Goal: Task Accomplishment & Management: Manage account settings

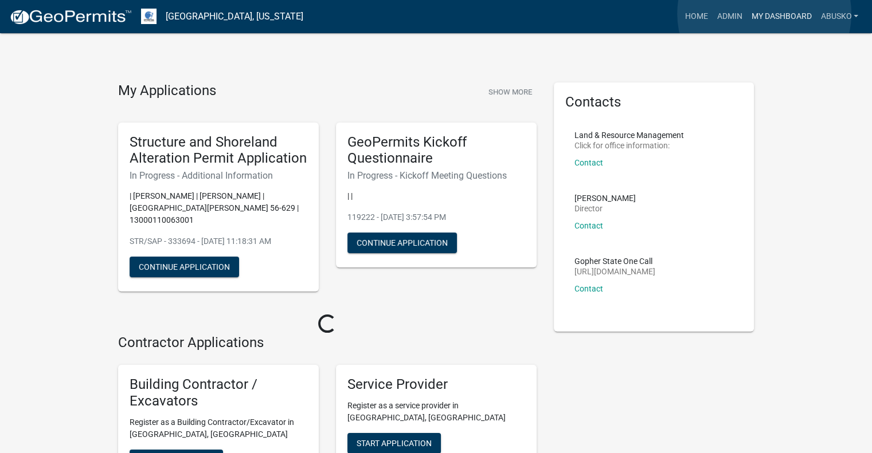
click at [764, 14] on link "My Dashboard" at bounding box center [780, 17] width 69 height 22
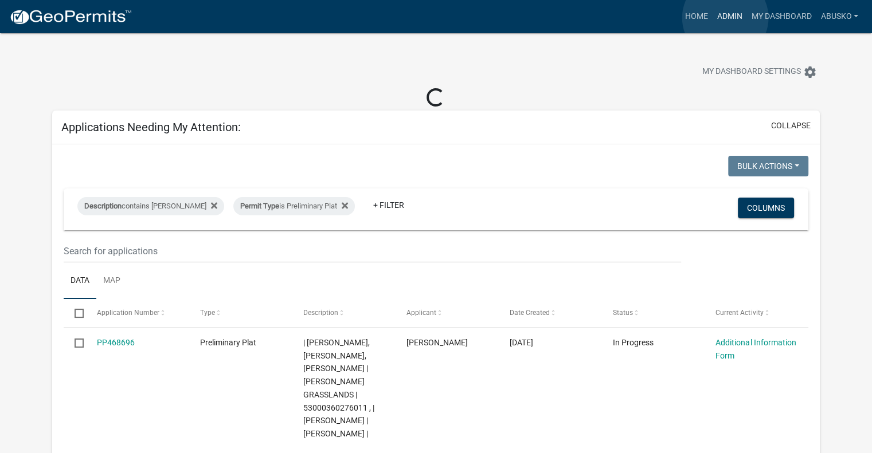
click at [725, 18] on link "Admin" at bounding box center [729, 17] width 34 height 22
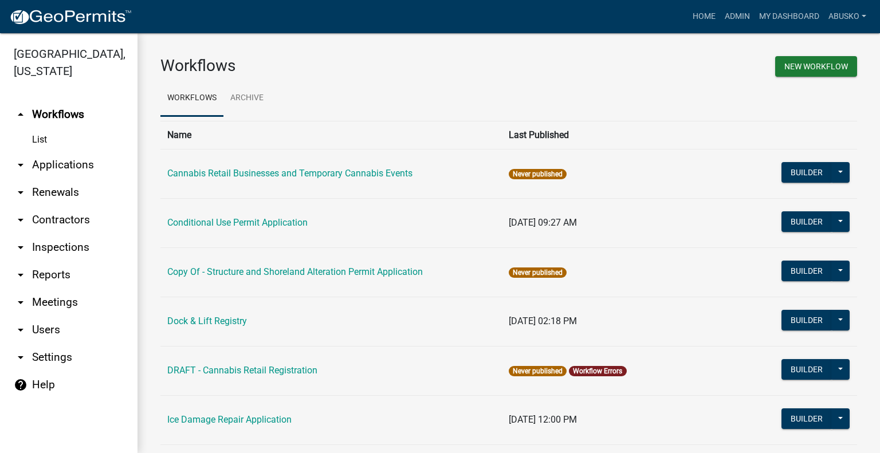
click at [97, 160] on link "arrow_drop_down Applications" at bounding box center [69, 165] width 138 height 28
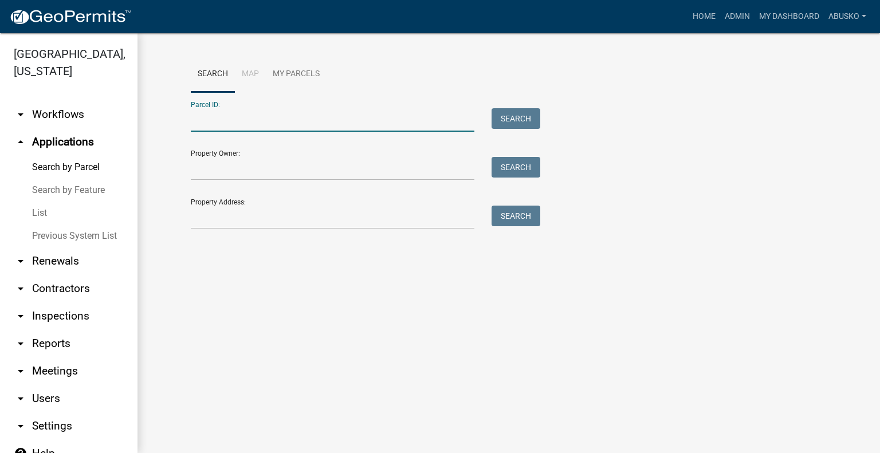
click at [266, 129] on input "Parcel ID:" at bounding box center [333, 119] width 284 height 23
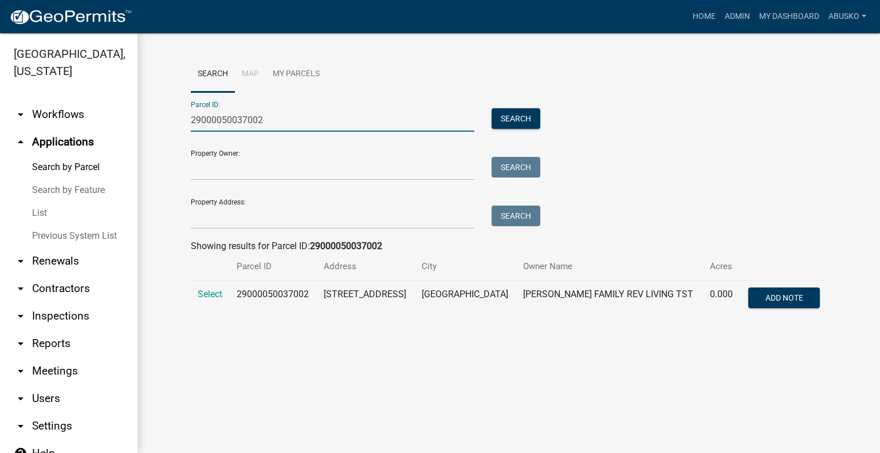
drag, startPoint x: 297, startPoint y: 116, endPoint x: 116, endPoint y: 104, distance: 181.5
click at [119, 105] on div "[GEOGRAPHIC_DATA], [US_STATE] arrow_drop_down Workflows List arrow_drop_up Appl…" at bounding box center [440, 243] width 880 height 420
paste input "990589000"
type input "29000990589000"
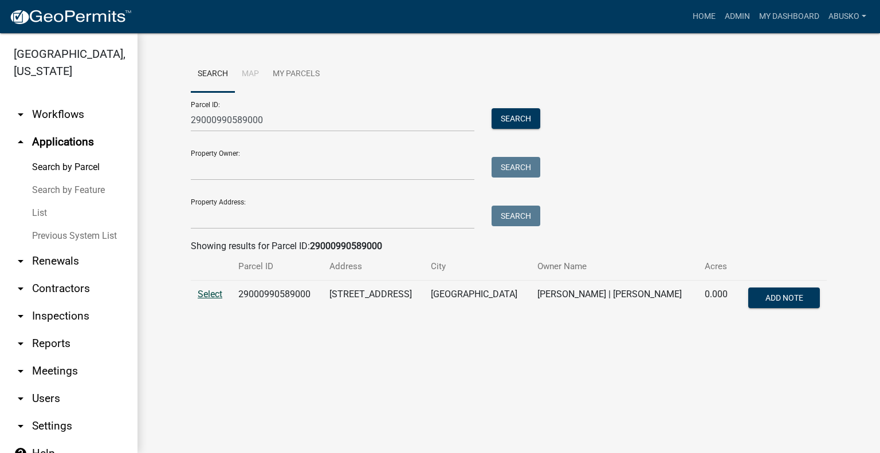
click at [215, 298] on span "Select" at bounding box center [210, 294] width 25 height 11
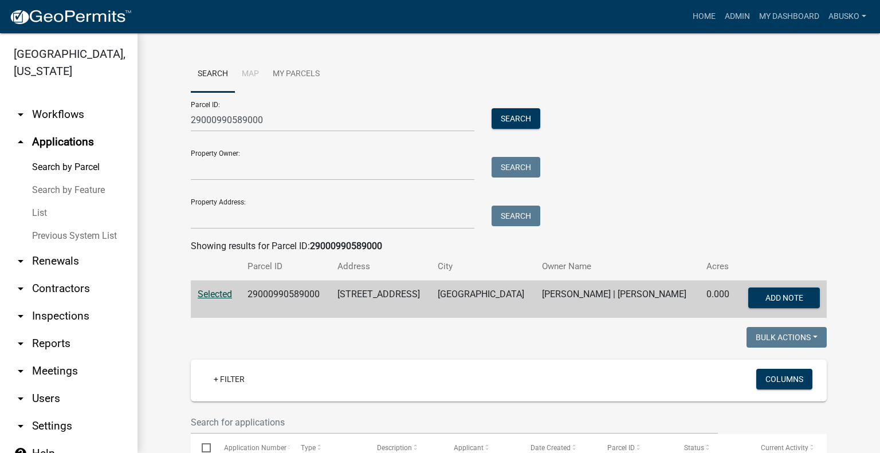
click at [209, 291] on span "Selected" at bounding box center [215, 294] width 34 height 11
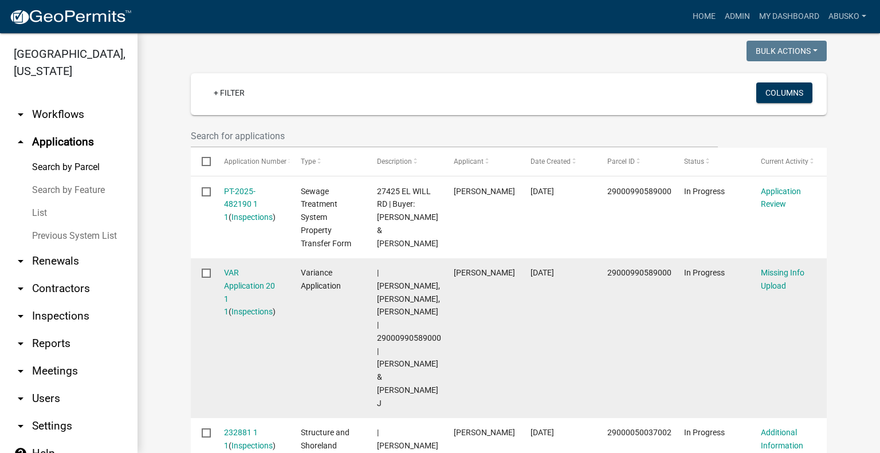
scroll to position [344, 0]
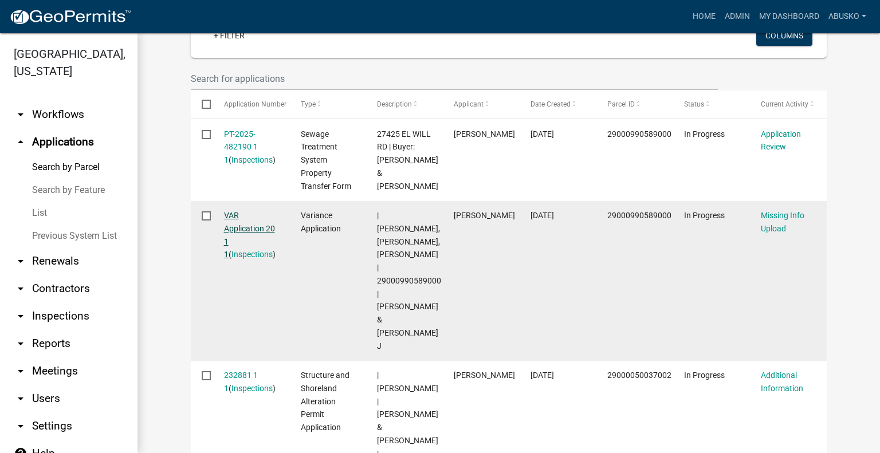
click at [229, 215] on link "VAR Application 20 1 1" at bounding box center [249, 235] width 51 height 48
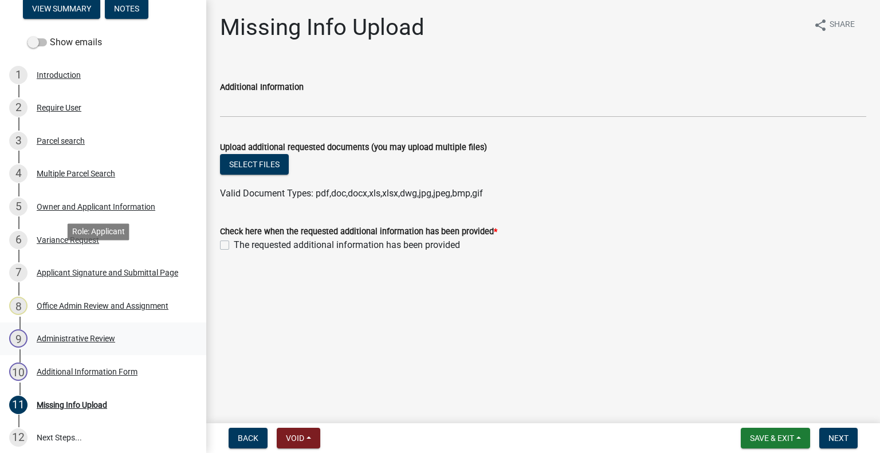
scroll to position [172, 0]
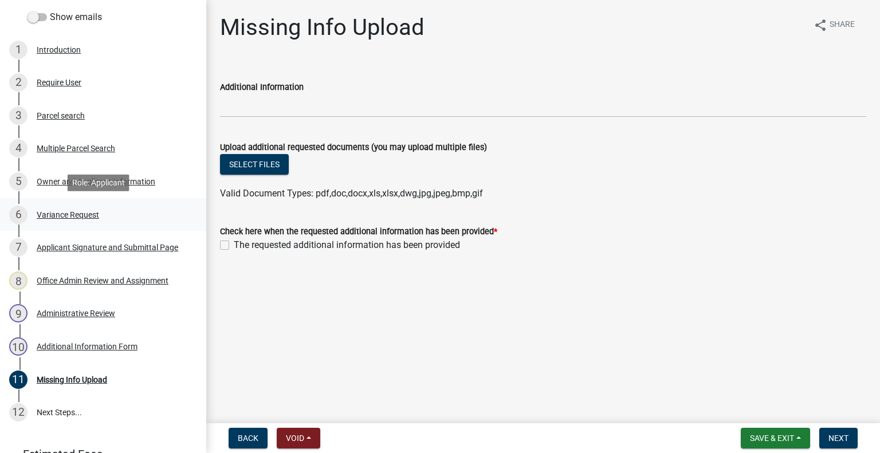
click at [66, 213] on div "Variance Request" at bounding box center [68, 215] width 62 height 8
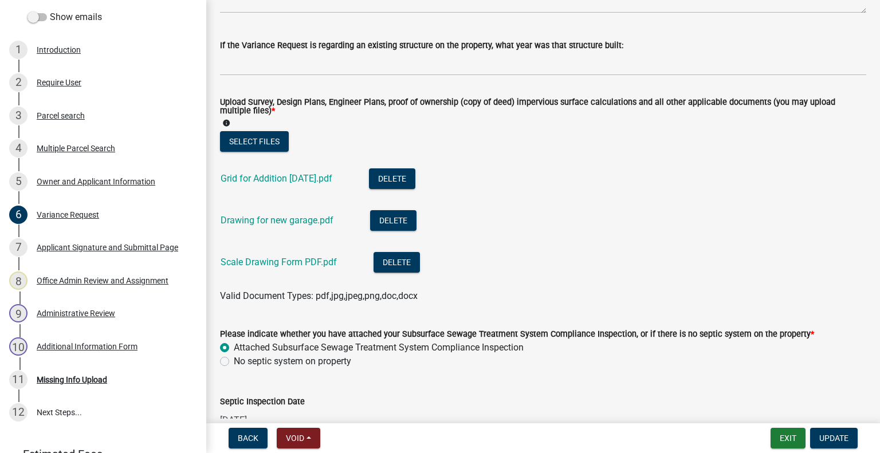
scroll to position [401, 0]
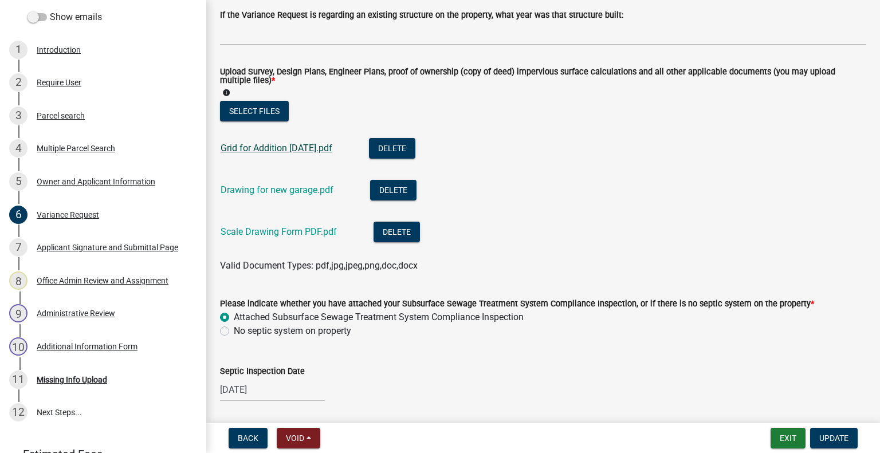
click at [301, 146] on link "Grid for Addition [DATE].pdf" at bounding box center [277, 148] width 112 height 11
click at [284, 187] on link "Drawing for new garage.pdf" at bounding box center [277, 190] width 113 height 11
click at [261, 227] on link "Scale Drawing Form PDF.pdf" at bounding box center [279, 231] width 116 height 11
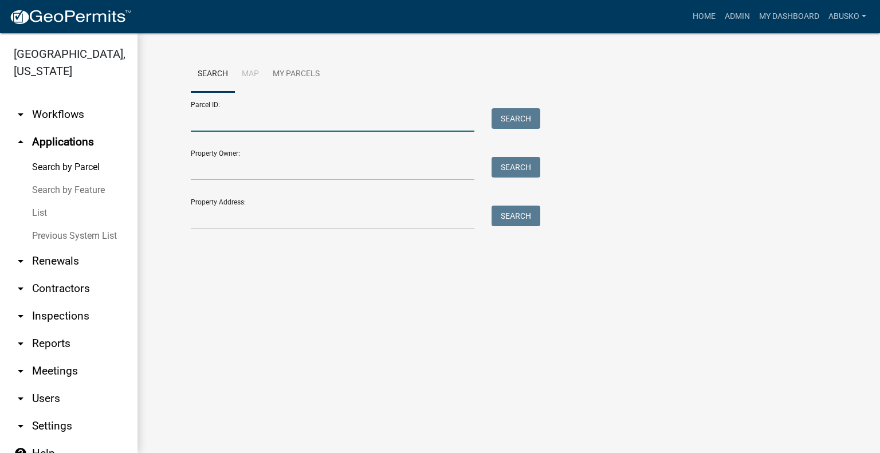
click at [247, 121] on input "Parcel ID:" at bounding box center [333, 119] width 284 height 23
paste input "29000990589000"
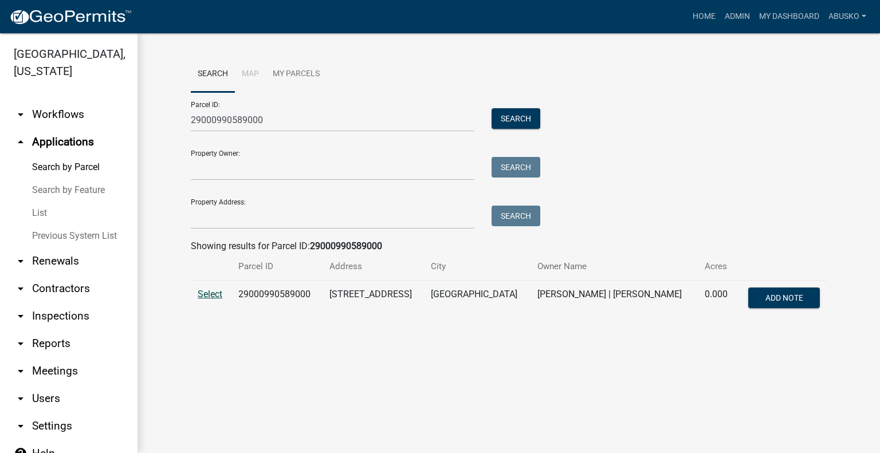
click at [211, 295] on span "Select" at bounding box center [210, 294] width 25 height 11
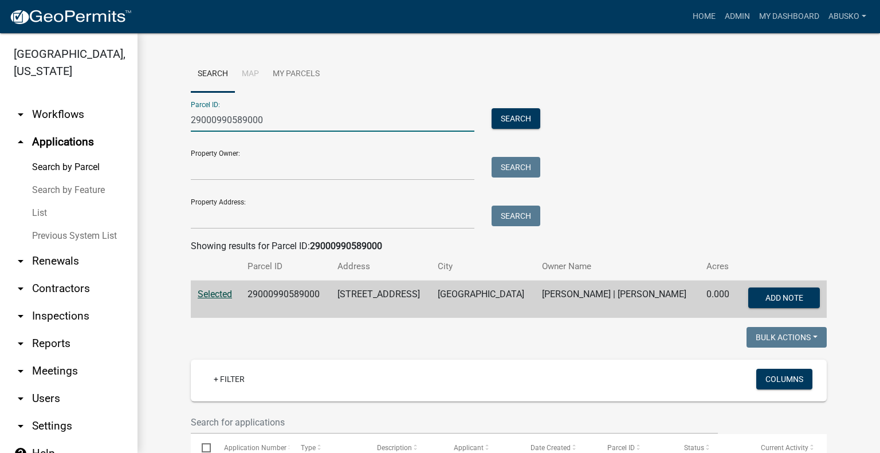
drag, startPoint x: 278, startPoint y: 123, endPoint x: 95, endPoint y: 121, distance: 183.4
click at [95, 121] on div "[GEOGRAPHIC_DATA], [US_STATE] arrow_drop_down Workflows List arrow_drop_up Appl…" at bounding box center [440, 243] width 880 height 420
paste input "050037002"
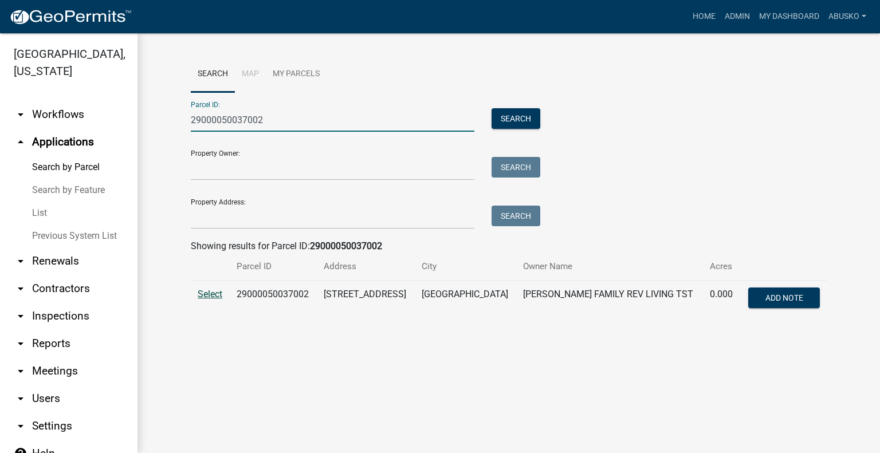
type input "29000050037002"
click at [214, 292] on span "Select" at bounding box center [210, 294] width 25 height 11
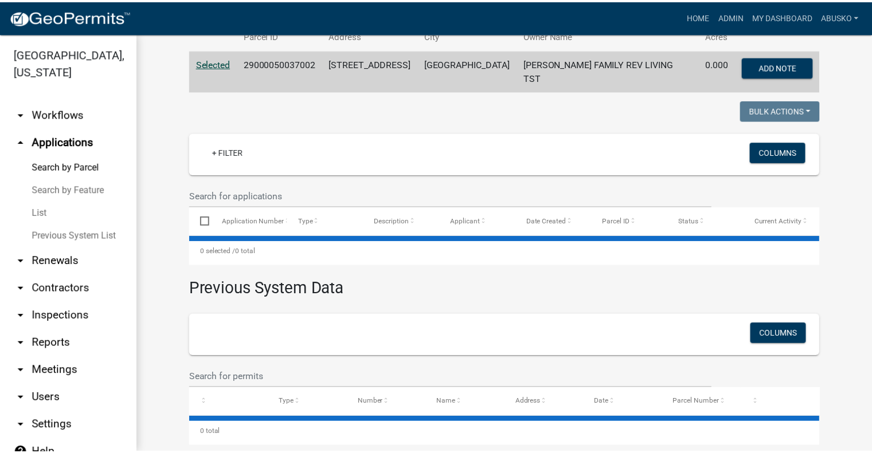
scroll to position [243, 0]
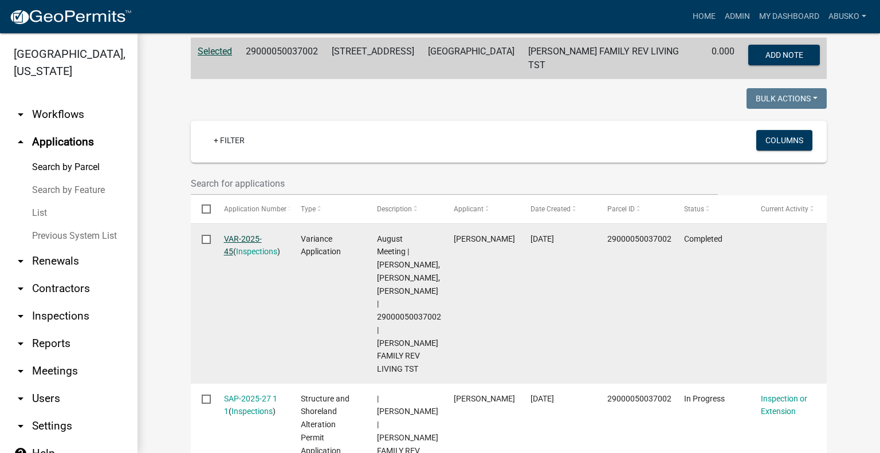
click at [233, 234] on link "VAR-2025-45" at bounding box center [243, 245] width 38 height 22
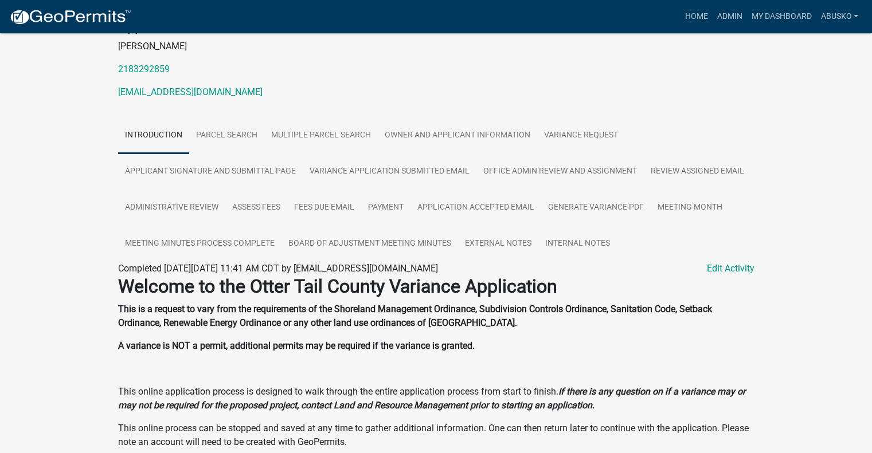
scroll to position [115, 0]
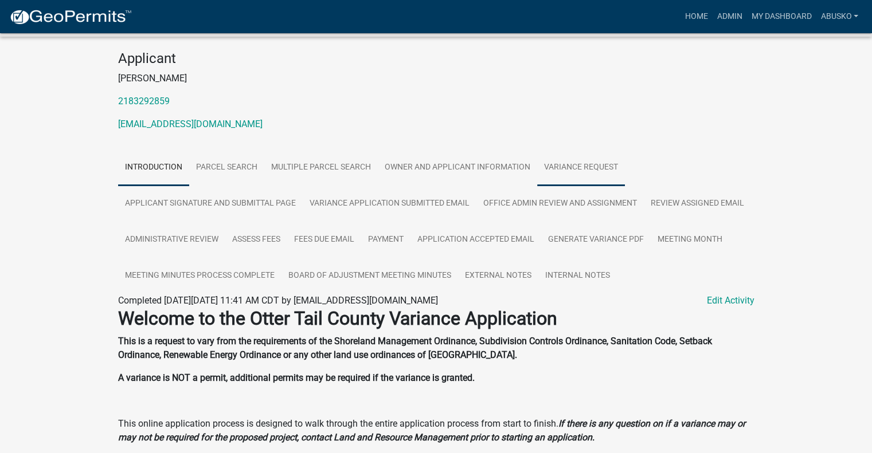
click at [578, 162] on link "Variance Request" at bounding box center [581, 168] width 88 height 37
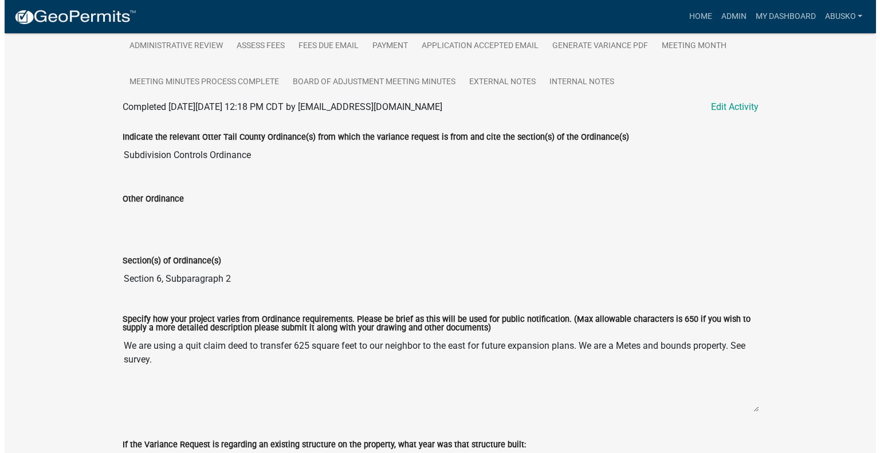
scroll to position [323, 0]
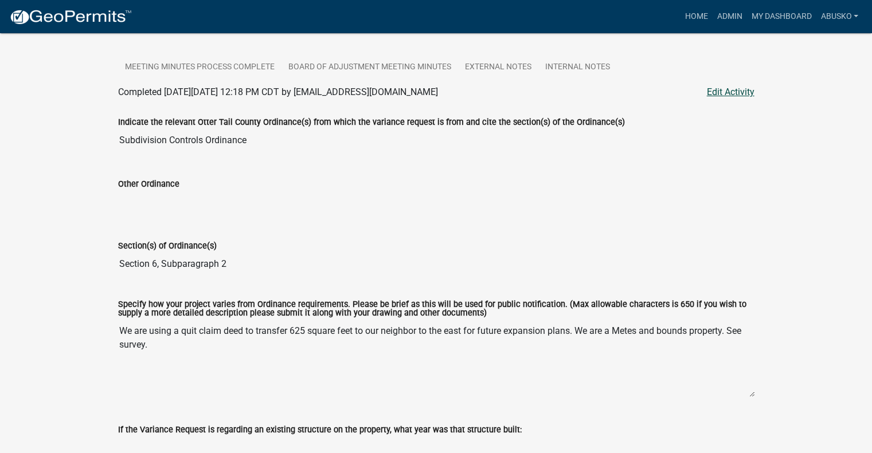
click at [724, 93] on link "Edit Activity" at bounding box center [731, 92] width 48 height 14
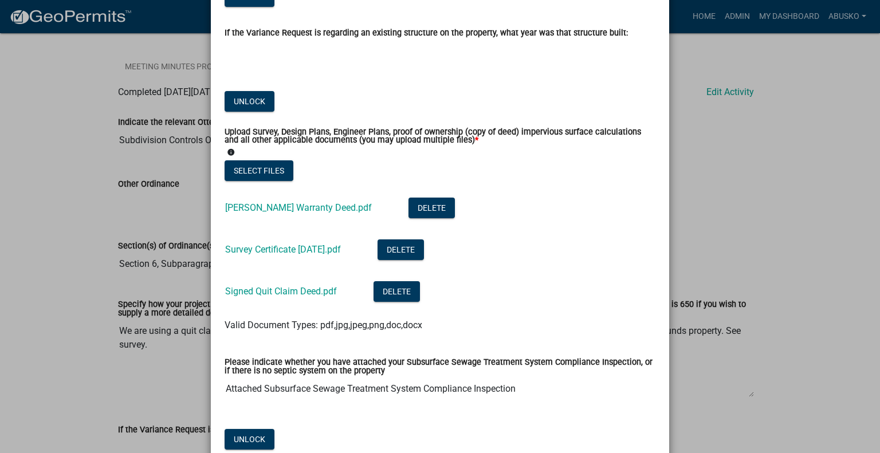
scroll to position [573, 0]
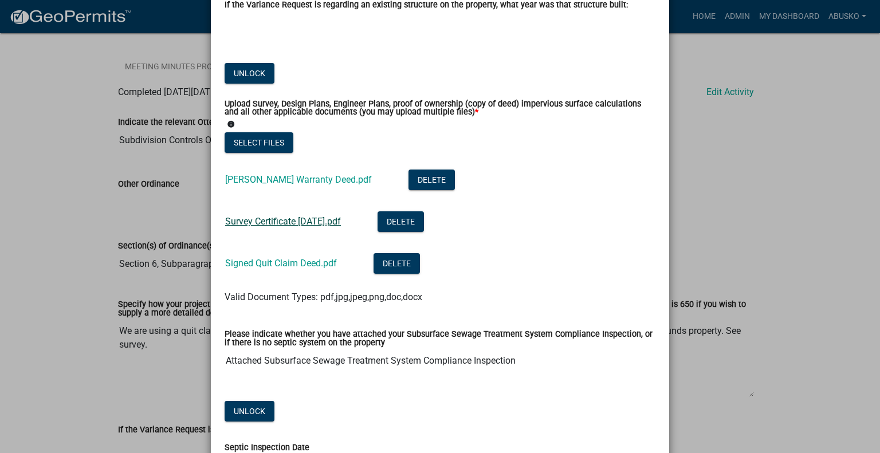
click at [278, 224] on link "Survey Certificate [DATE].pdf" at bounding box center [283, 221] width 116 height 11
click at [780, 173] on ngb-modal-window "Update Activity × Indicate the relevant Otter Tail County Ordinance(s) from whi…" at bounding box center [440, 226] width 880 height 453
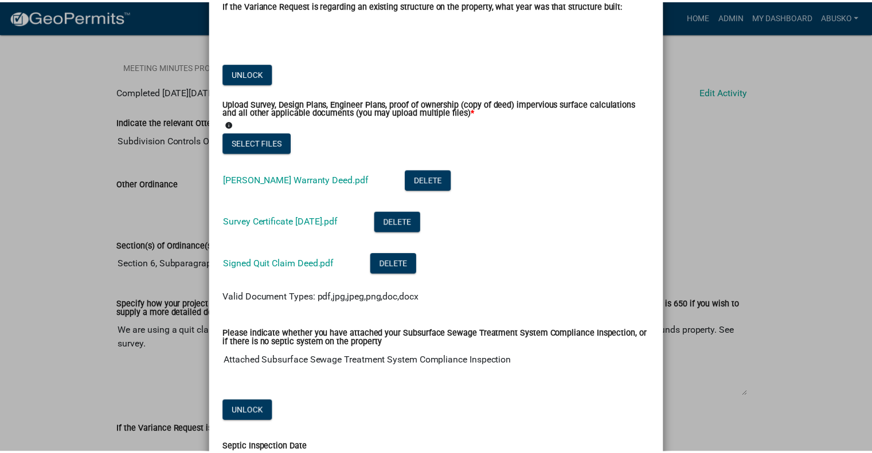
scroll to position [0, 0]
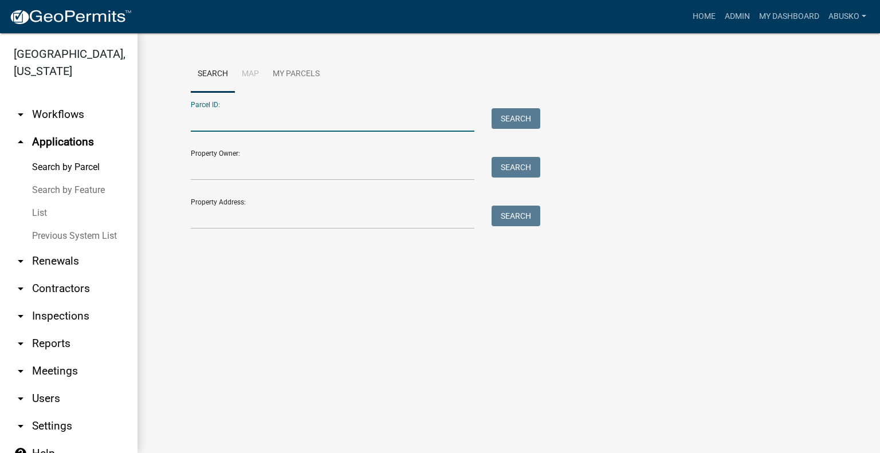
drag, startPoint x: 223, startPoint y: 119, endPoint x: 215, endPoint y: 119, distance: 7.5
click at [224, 119] on input "Parcel ID:" at bounding box center [333, 119] width 284 height 23
paste input "29000050037002"
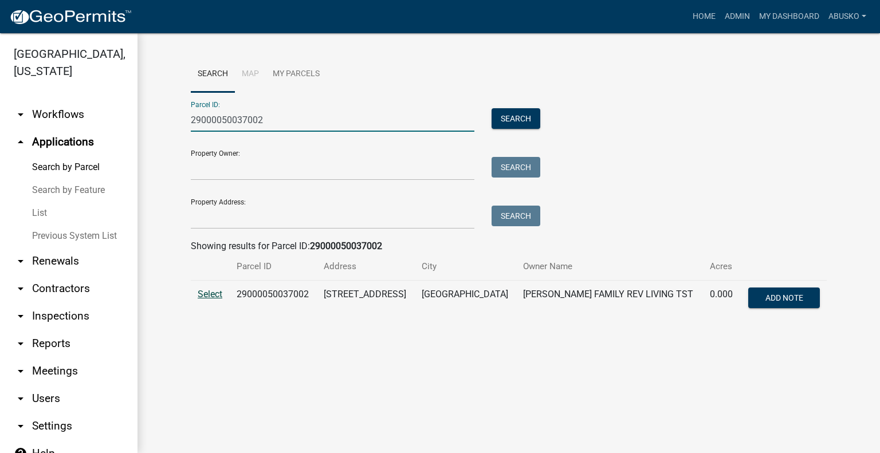
type input "29000050037002"
click at [213, 297] on span "Select" at bounding box center [210, 294] width 25 height 11
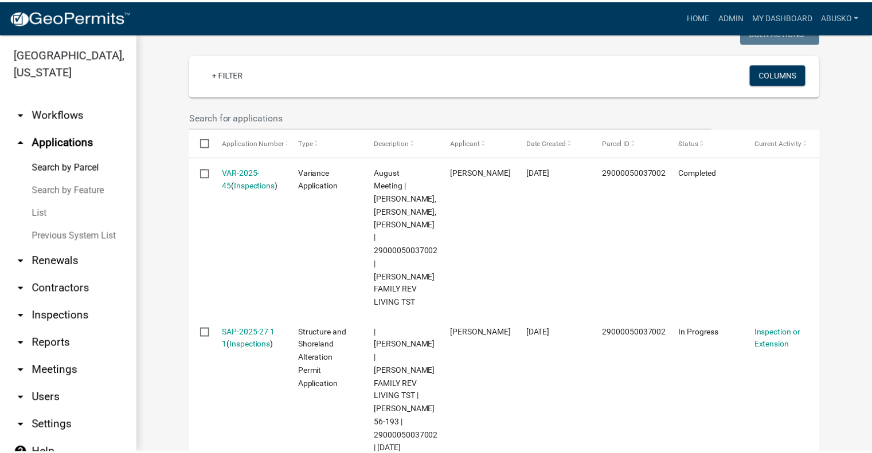
scroll to position [329, 0]
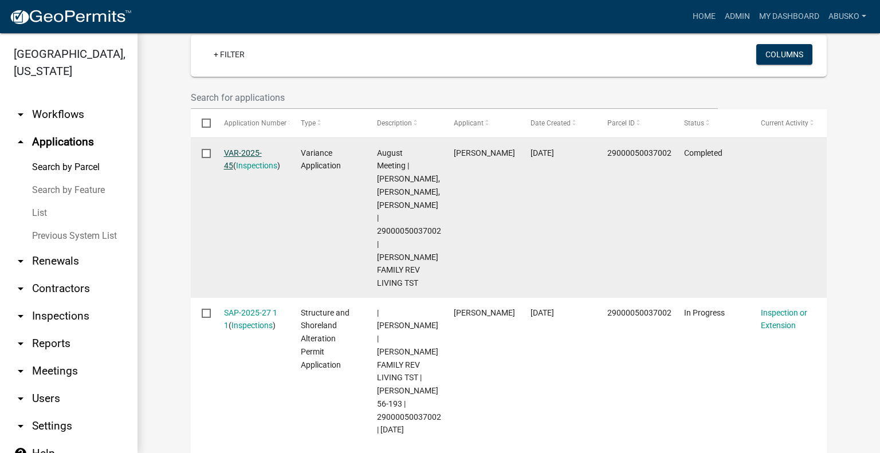
click at [248, 148] on link "VAR-2025-45" at bounding box center [243, 159] width 38 height 22
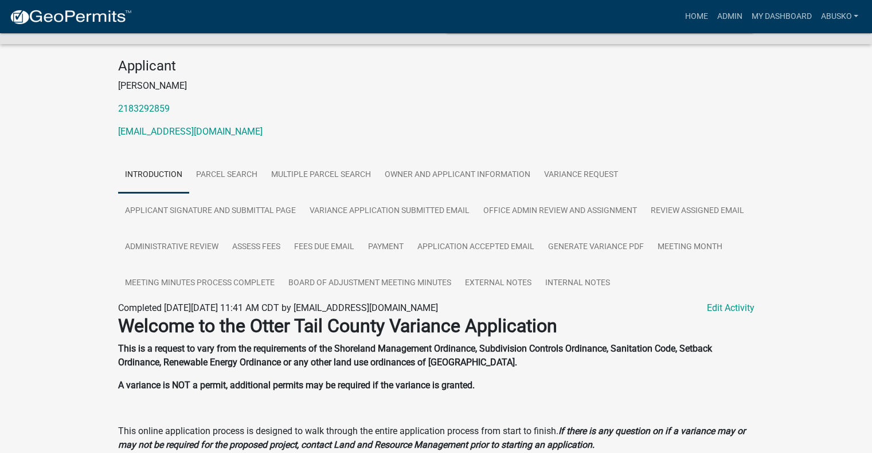
scroll to position [115, 0]
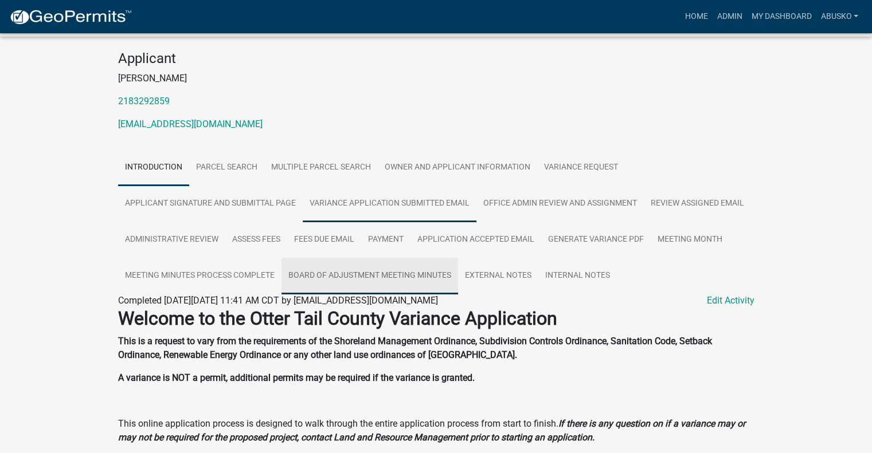
drag, startPoint x: 390, startPoint y: 275, endPoint x: 414, endPoint y: 300, distance: 34.9
click at [390, 275] on link "Board of Adjustment Meeting Minutes" at bounding box center [369, 276] width 177 height 37
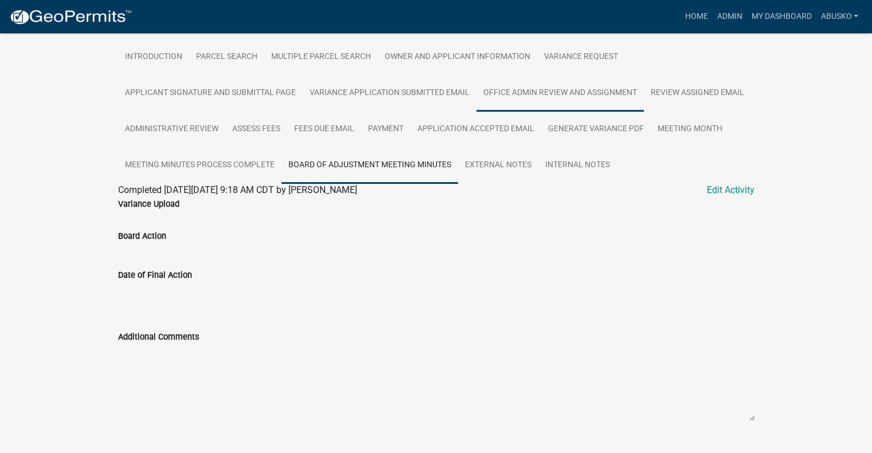
scroll to position [229, 0]
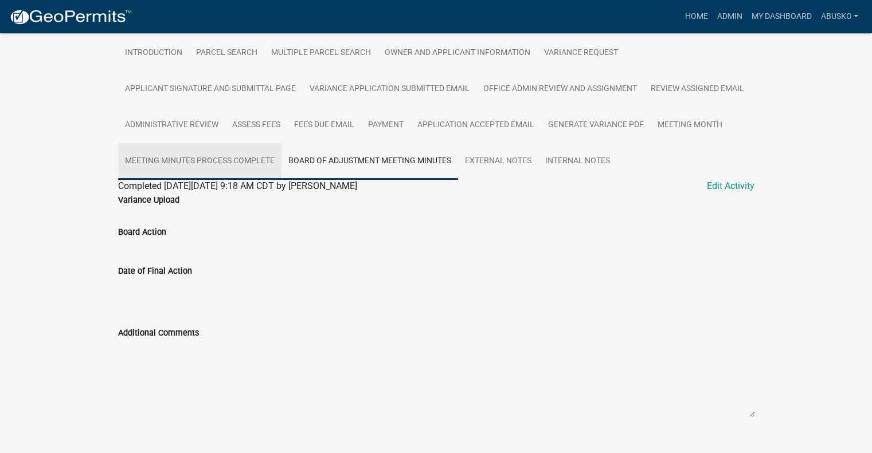
click at [220, 161] on link "Meeting Minutes Process Complete" at bounding box center [199, 161] width 163 height 37
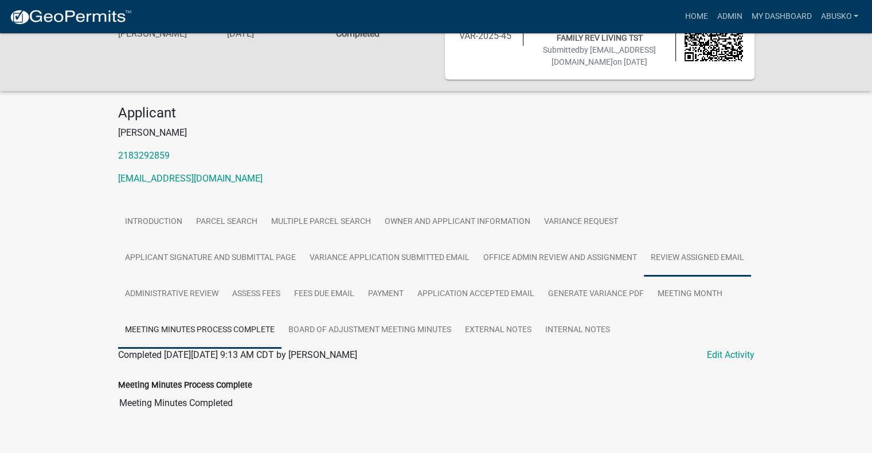
scroll to position [79, 0]
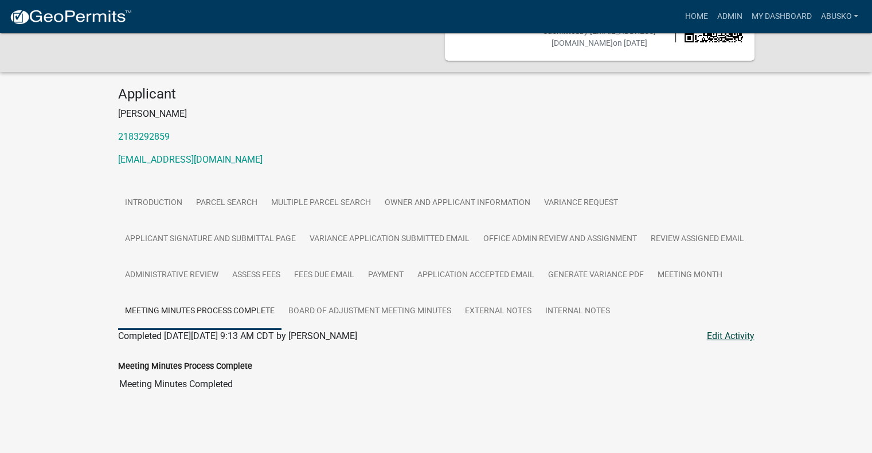
click at [732, 331] on link "Edit Activity" at bounding box center [731, 337] width 48 height 14
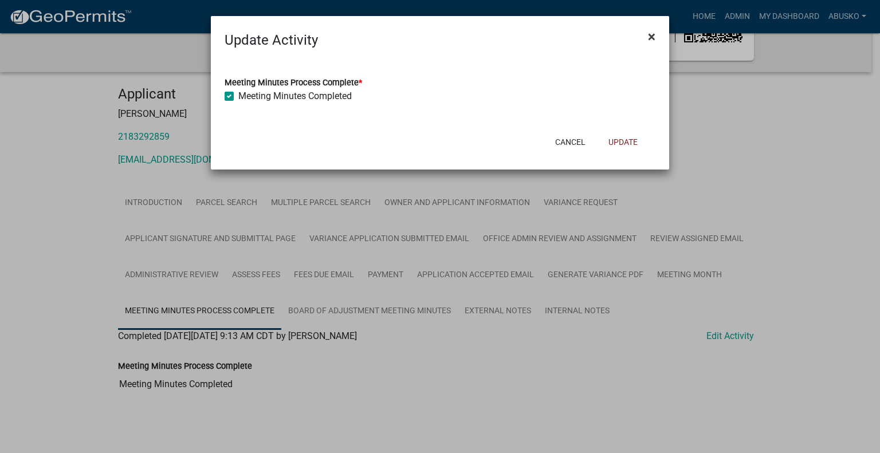
click at [652, 32] on span "×" at bounding box center [651, 37] width 7 height 16
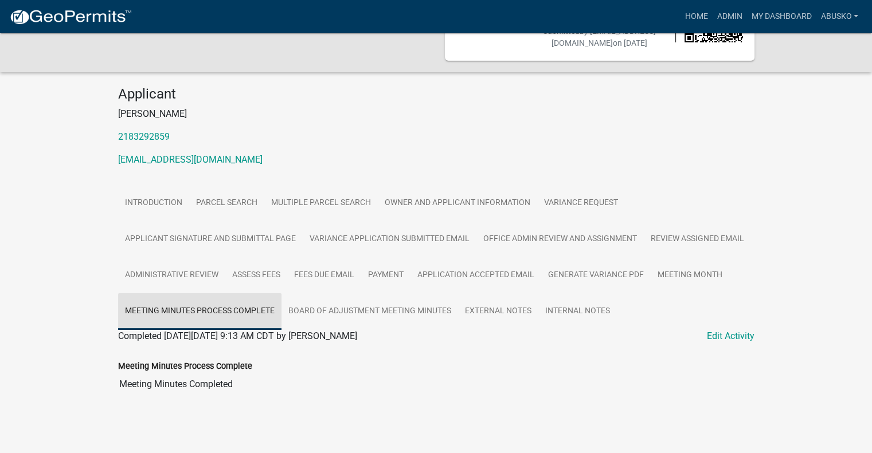
click at [233, 308] on link "Meeting Minutes Process Complete" at bounding box center [199, 311] width 163 height 37
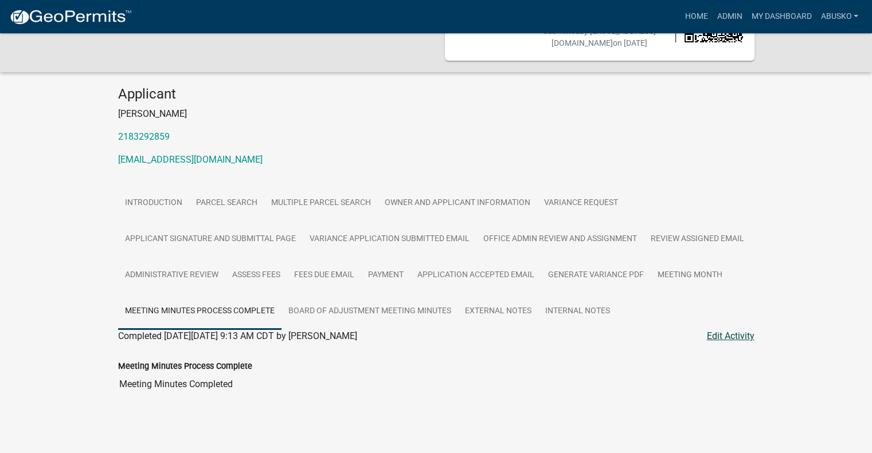
click at [732, 335] on link "Edit Activity" at bounding box center [731, 337] width 48 height 14
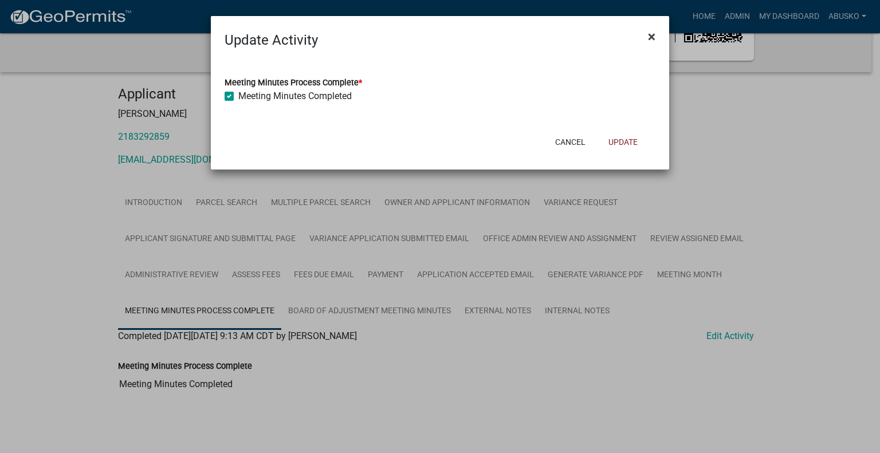
click at [650, 36] on span "×" at bounding box center [651, 37] width 7 height 16
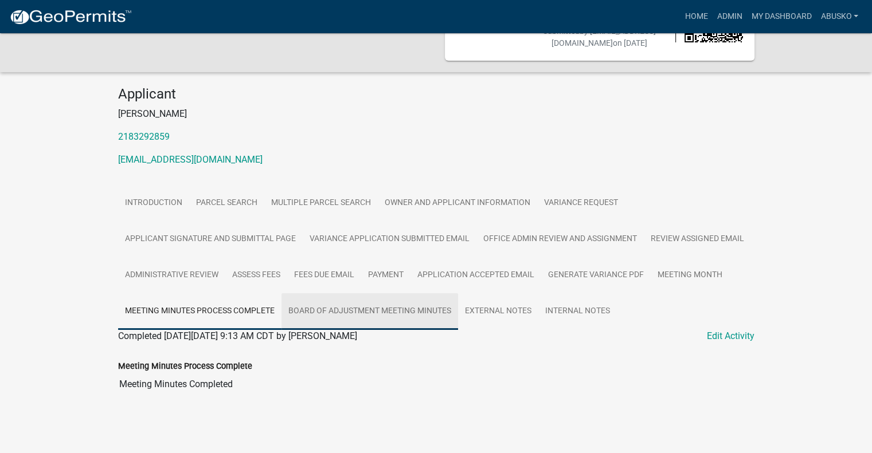
click at [376, 311] on link "Board of Adjustment Meeting Minutes" at bounding box center [369, 311] width 177 height 37
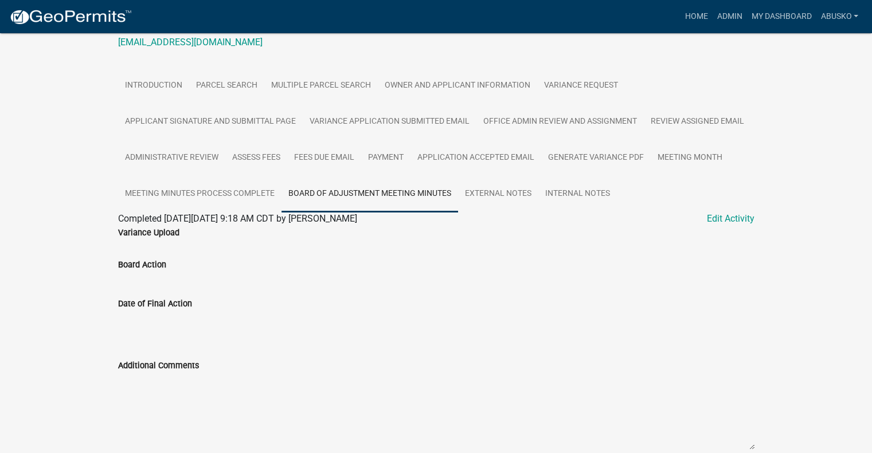
scroll to position [250, 0]
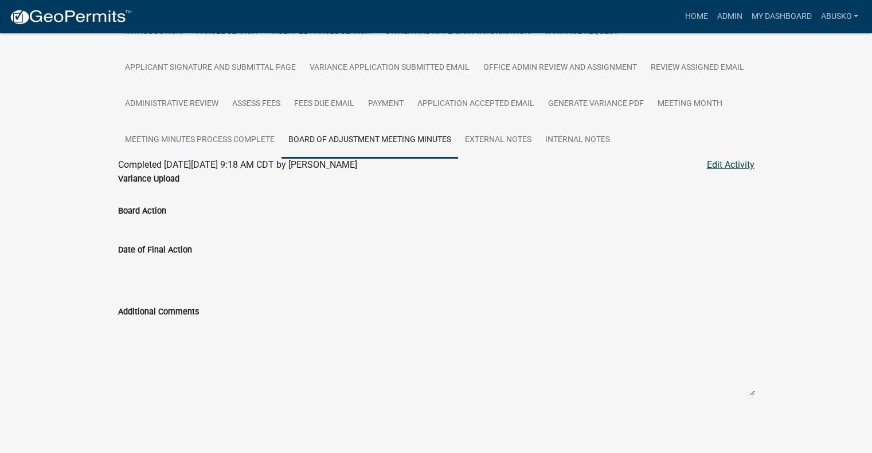
click at [726, 164] on link "Edit Activity" at bounding box center [731, 165] width 48 height 14
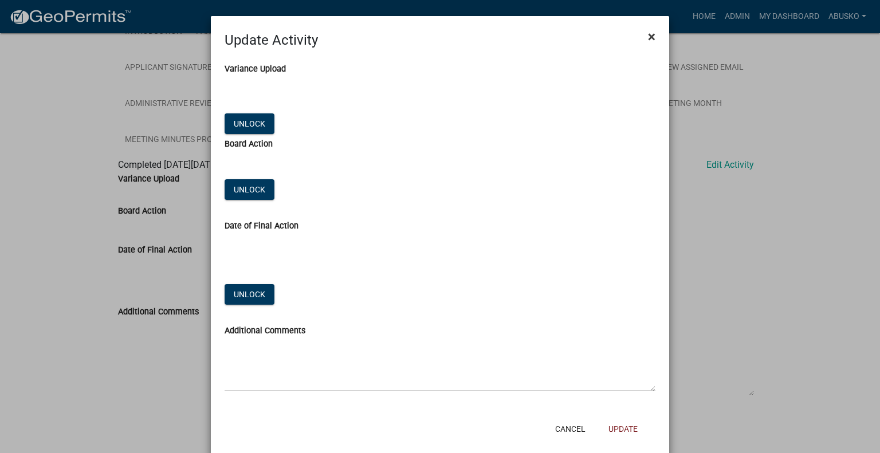
click at [648, 37] on span "×" at bounding box center [651, 37] width 7 height 16
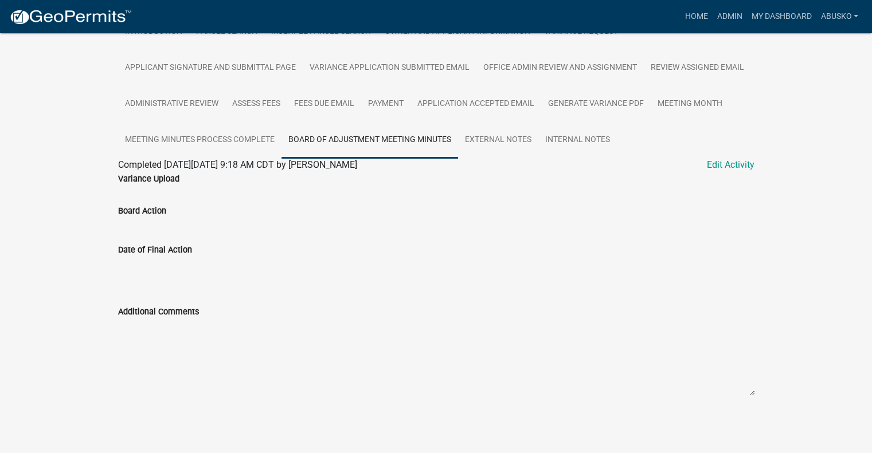
scroll to position [193, 0]
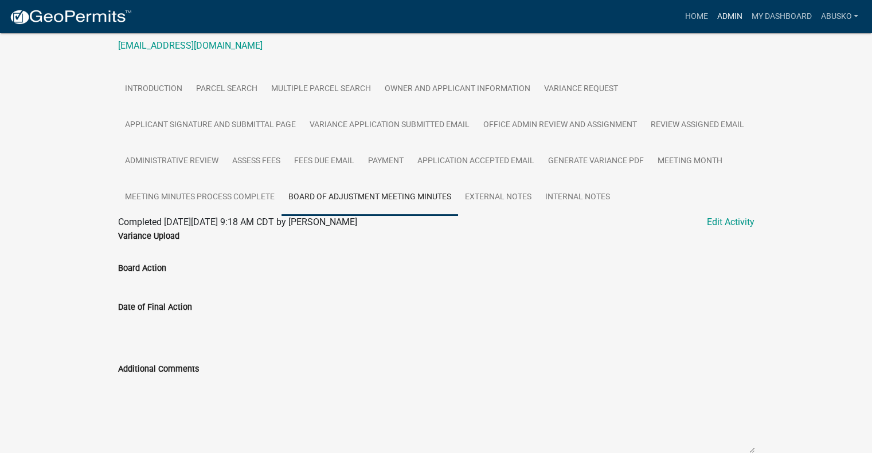
click at [726, 18] on link "Admin" at bounding box center [729, 17] width 34 height 22
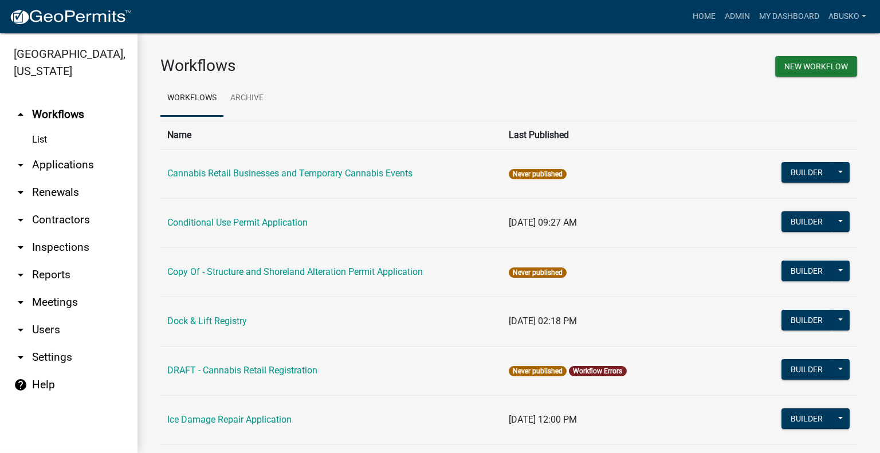
click at [75, 166] on link "arrow_drop_down Applications" at bounding box center [69, 165] width 138 height 28
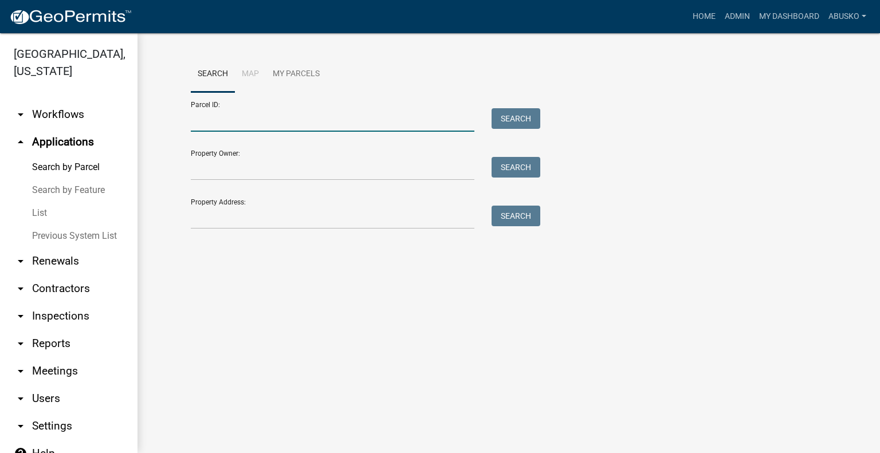
click at [277, 126] on input "Parcel ID:" at bounding box center [333, 119] width 284 height 23
paste input "29000050037002"
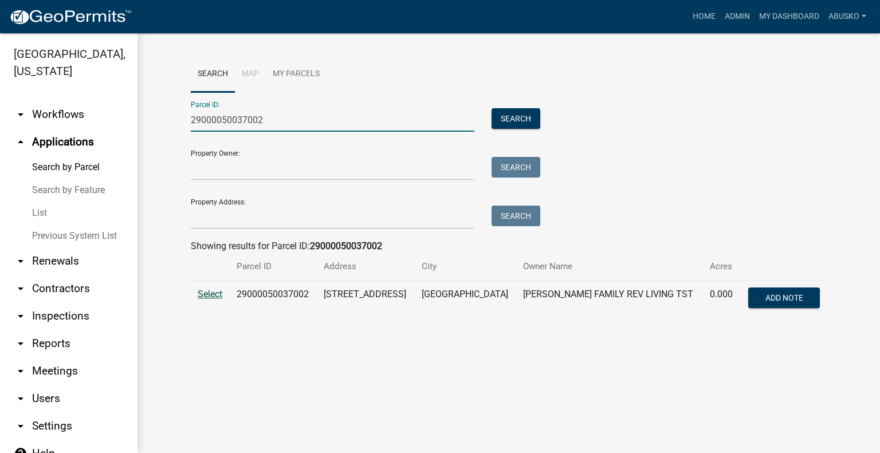
type input "29000050037002"
click at [206, 296] on span "Select" at bounding box center [210, 294] width 25 height 11
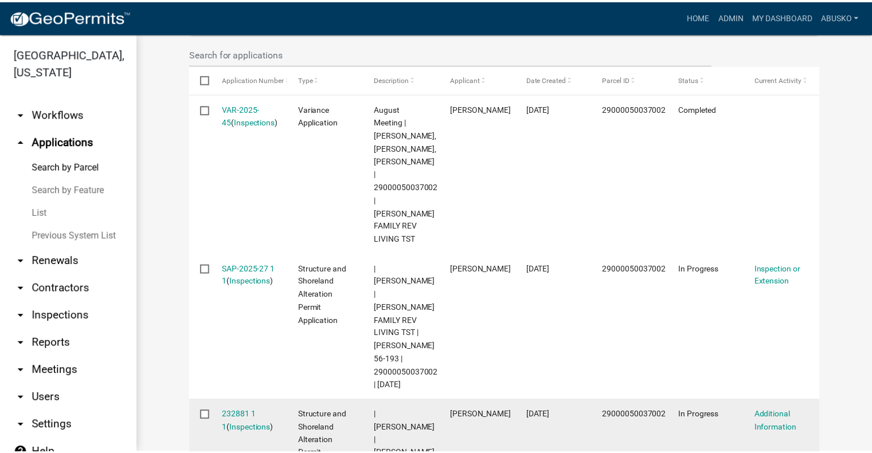
scroll to position [386, 0]
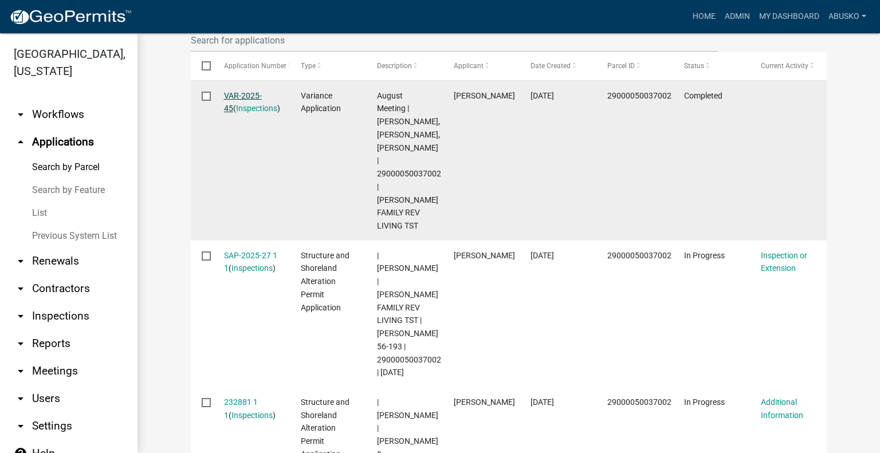
click at [246, 91] on link "VAR-2025-45" at bounding box center [243, 102] width 38 height 22
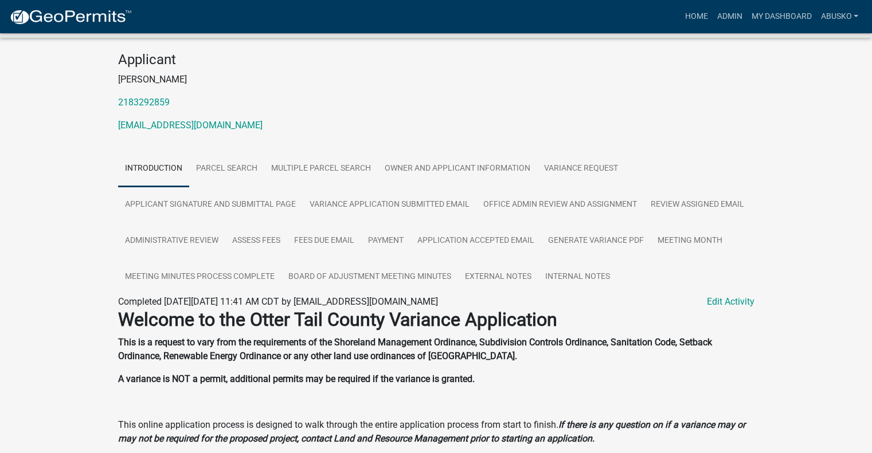
scroll to position [115, 0]
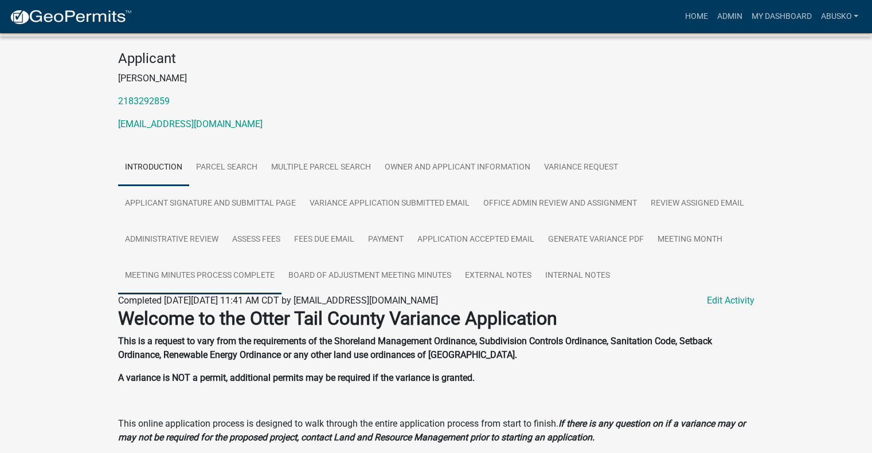
click at [237, 270] on link "Meeting Minutes Process Complete" at bounding box center [199, 276] width 163 height 37
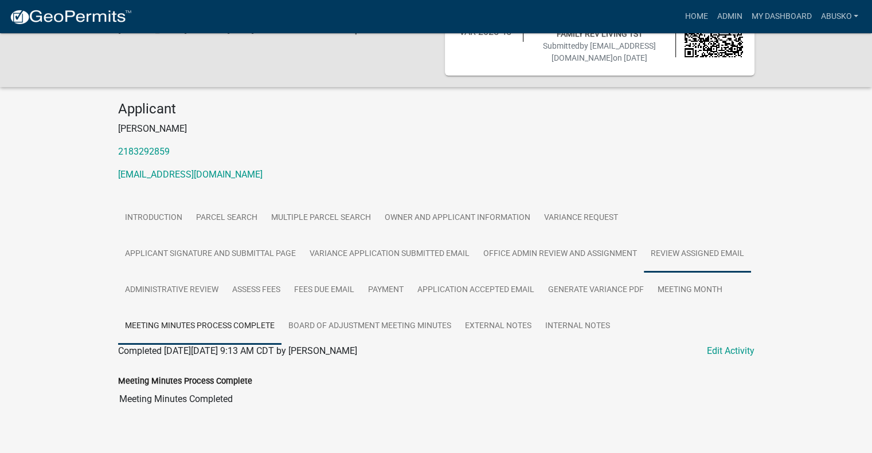
scroll to position [79, 0]
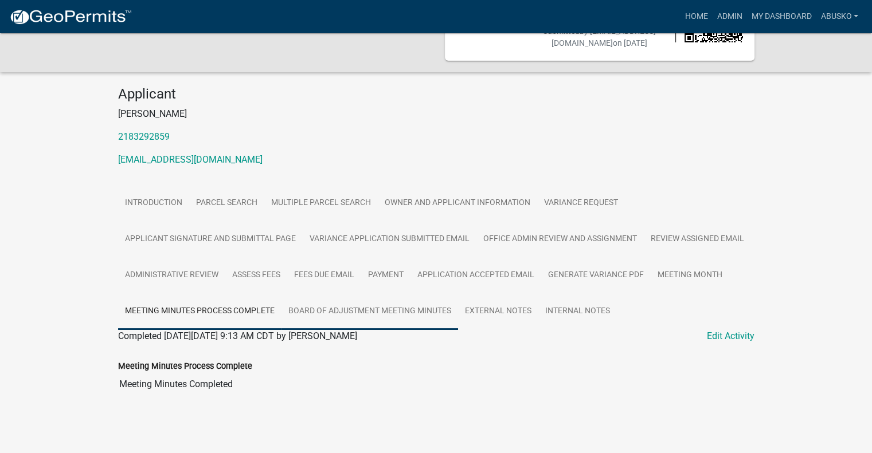
click at [363, 307] on link "Board of Adjustment Meeting Minutes" at bounding box center [369, 311] width 177 height 37
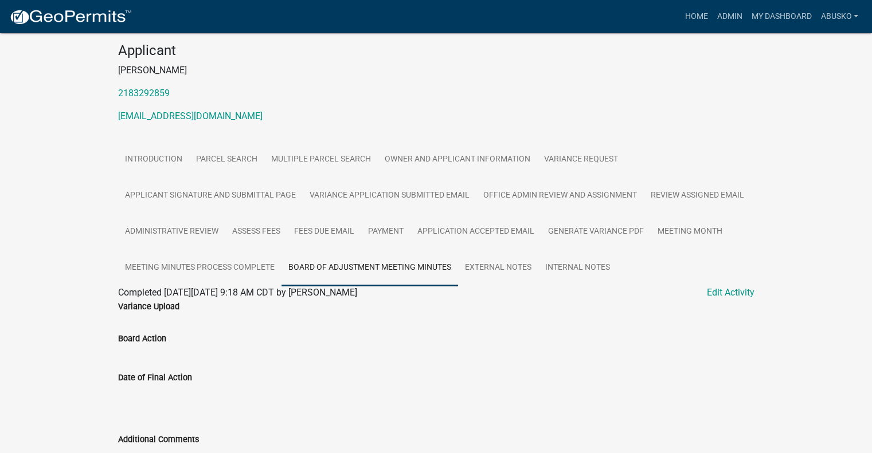
scroll to position [250, 0]
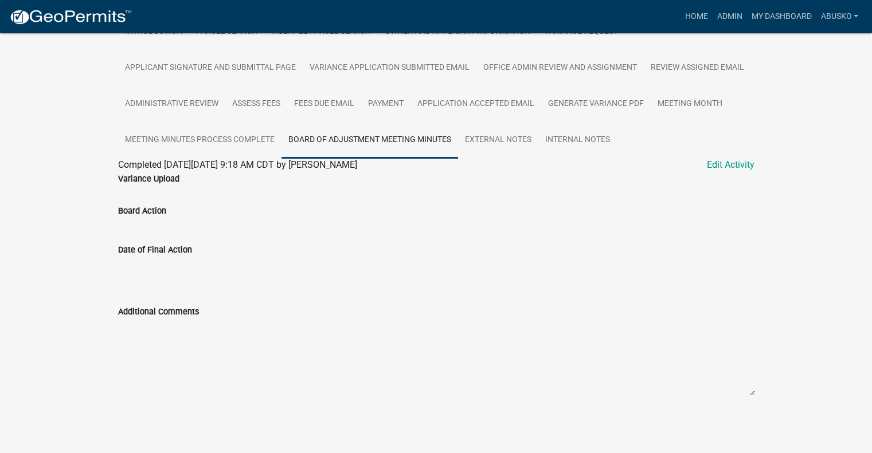
click at [745, 168] on link "Edit Activity" at bounding box center [731, 165] width 48 height 14
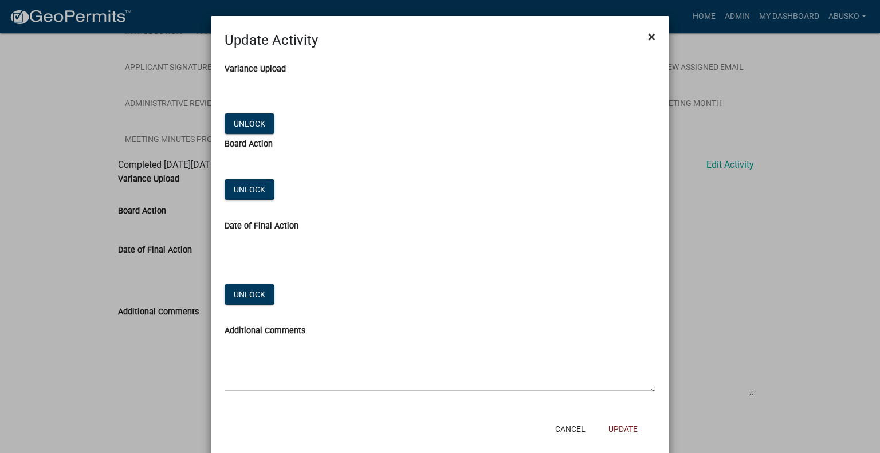
click at [648, 33] on span "×" at bounding box center [651, 37] width 7 height 16
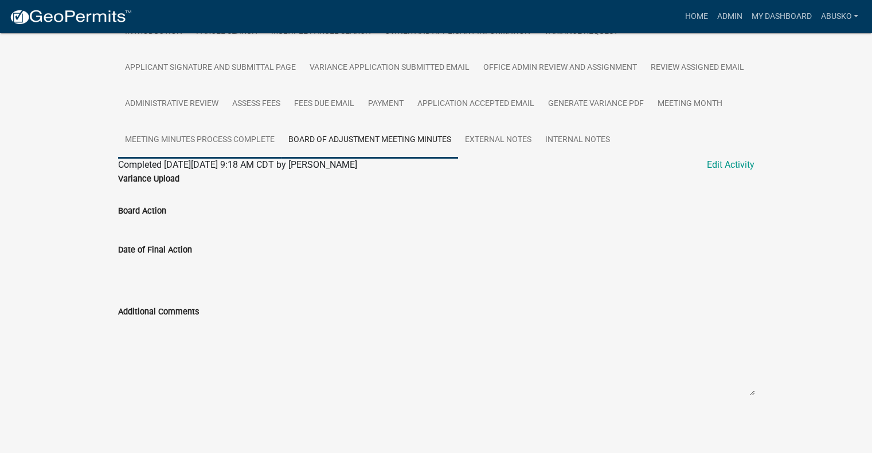
click at [218, 142] on link "Meeting Minutes Process Complete" at bounding box center [199, 140] width 163 height 37
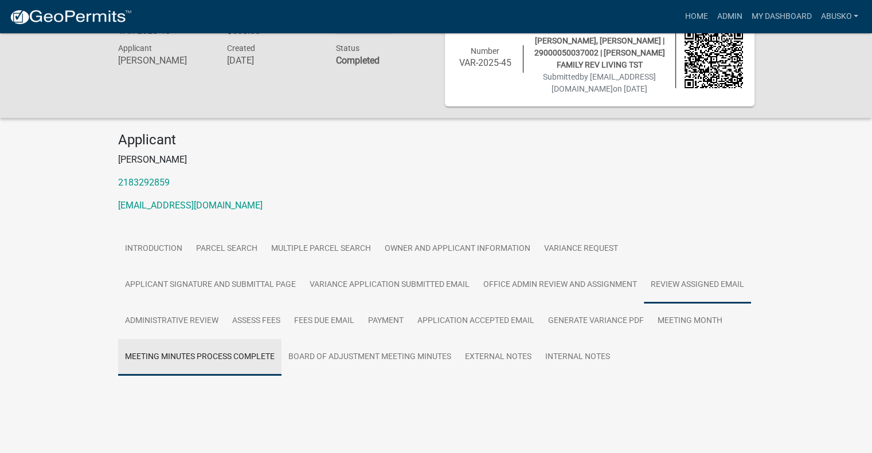
scroll to position [79, 0]
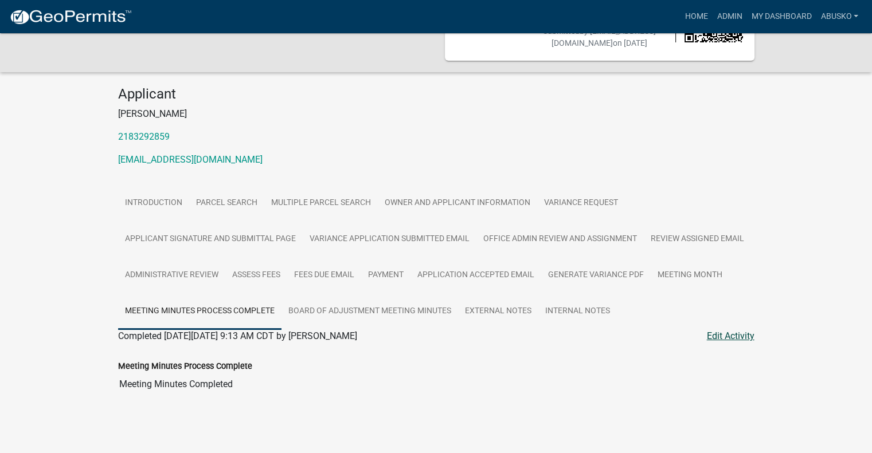
drag, startPoint x: 741, startPoint y: 339, endPoint x: 722, endPoint y: 349, distance: 21.5
click at [740, 338] on link "Edit Activity" at bounding box center [731, 337] width 48 height 14
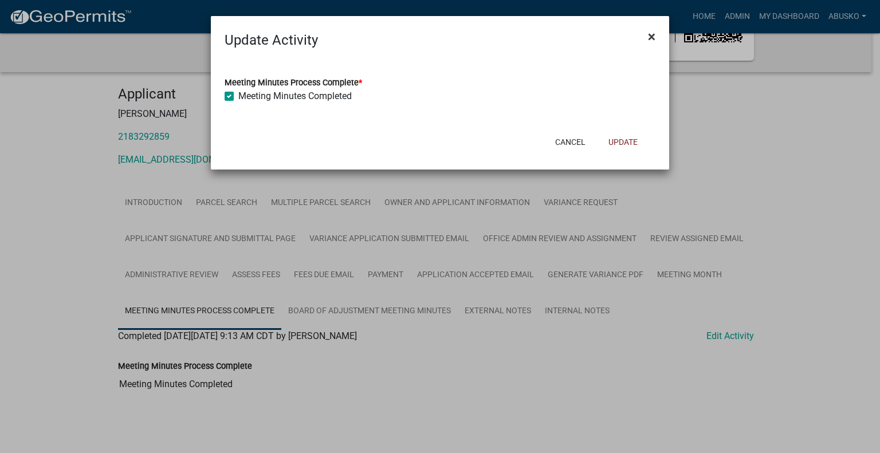
click at [649, 35] on span "×" at bounding box center [651, 37] width 7 height 16
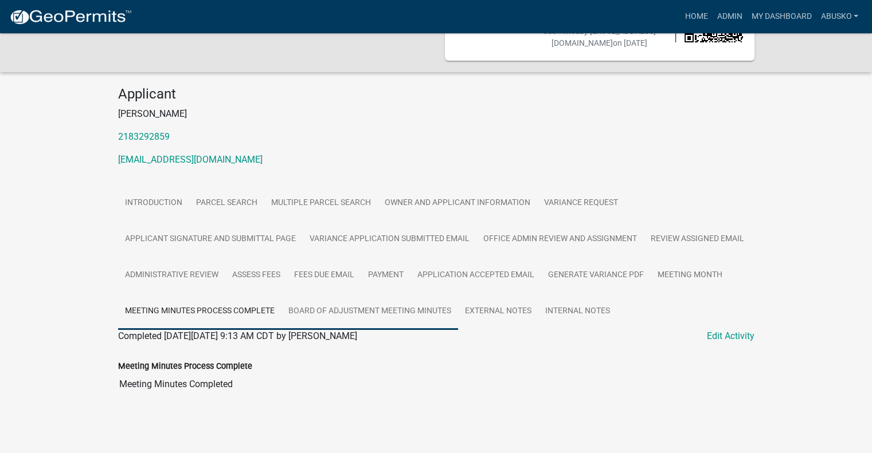
click at [413, 313] on link "Board of Adjustment Meeting Minutes" at bounding box center [369, 311] width 177 height 37
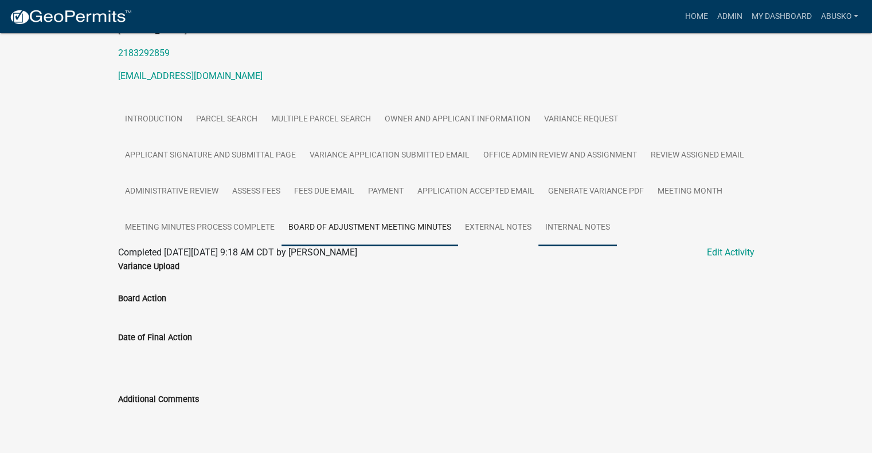
scroll to position [172, 0]
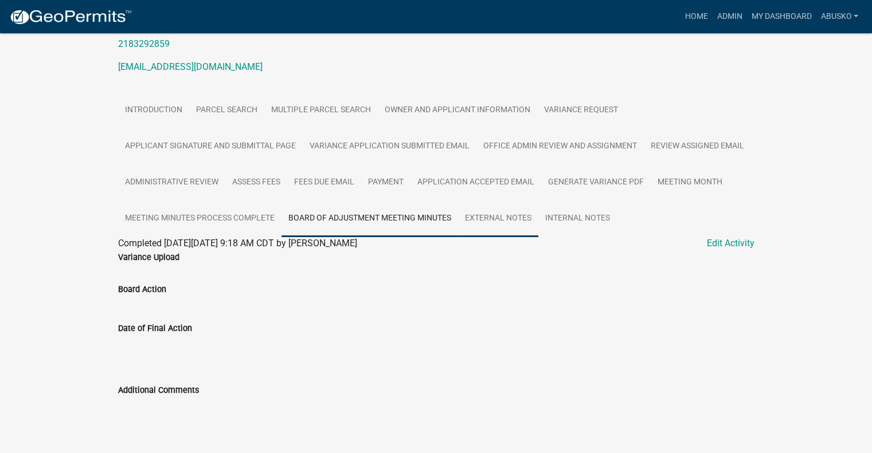
click at [514, 215] on link "External Notes" at bounding box center [498, 219] width 80 height 37
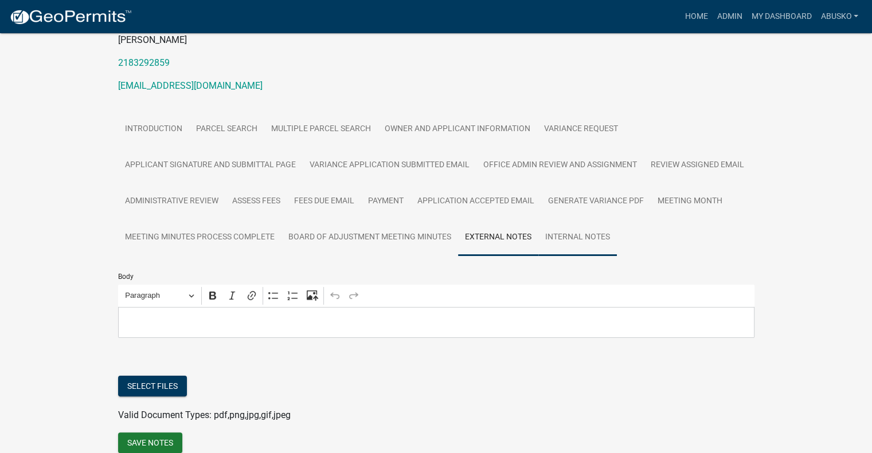
scroll to position [91, 0]
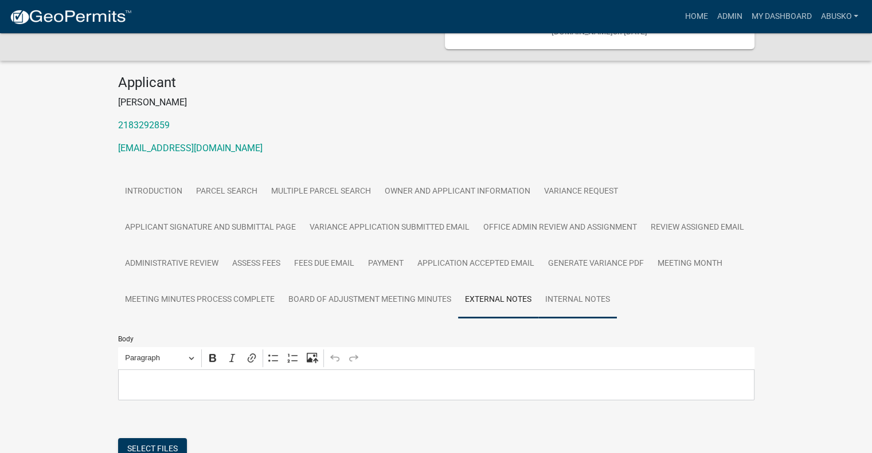
click at [567, 295] on link "Internal Notes" at bounding box center [577, 300] width 79 height 37
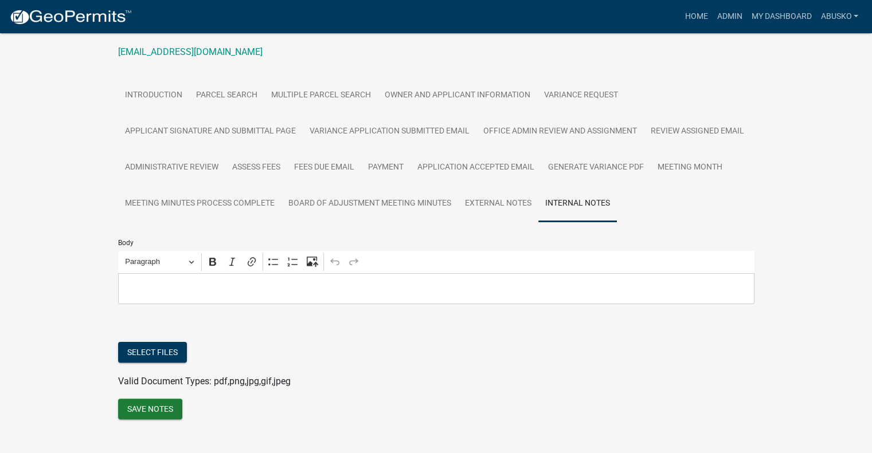
scroll to position [205, 0]
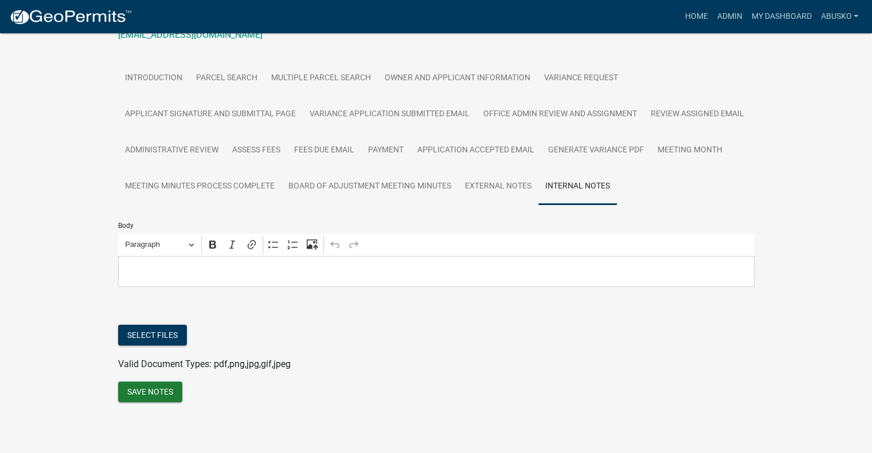
click at [591, 186] on link "Internal Notes" at bounding box center [577, 186] width 79 height 37
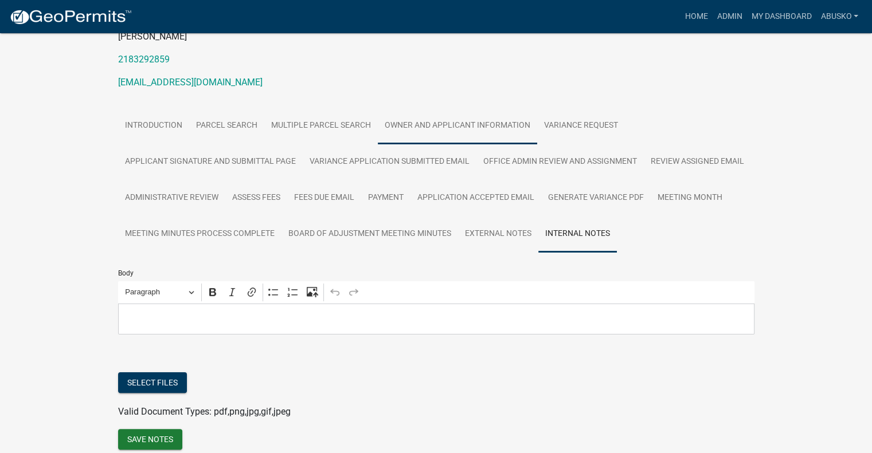
scroll to position [172, 0]
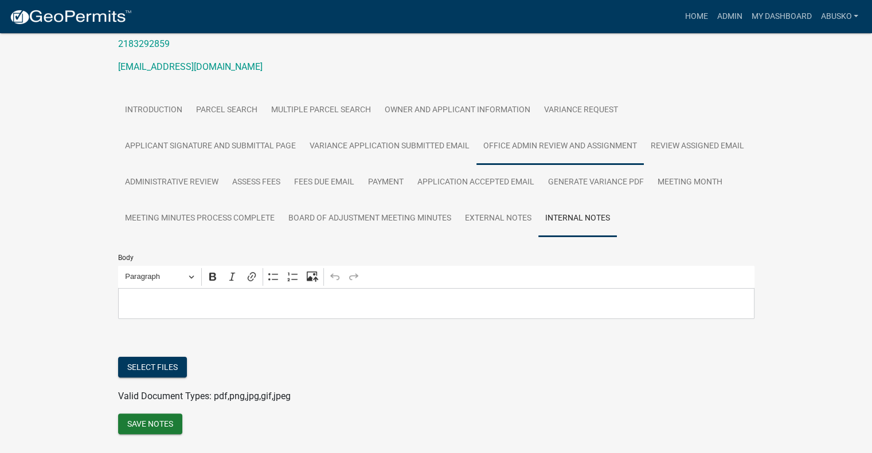
click at [574, 144] on link "Office Admin Review and Assignment" at bounding box center [559, 146] width 167 height 37
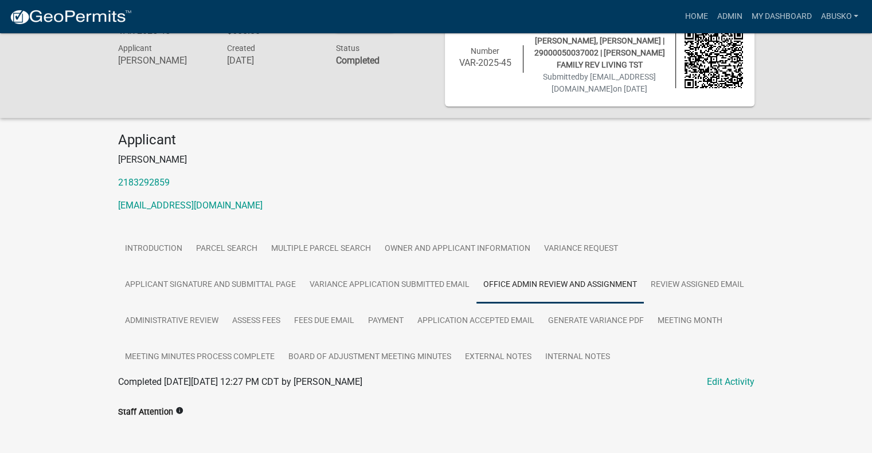
scroll to position [37, 0]
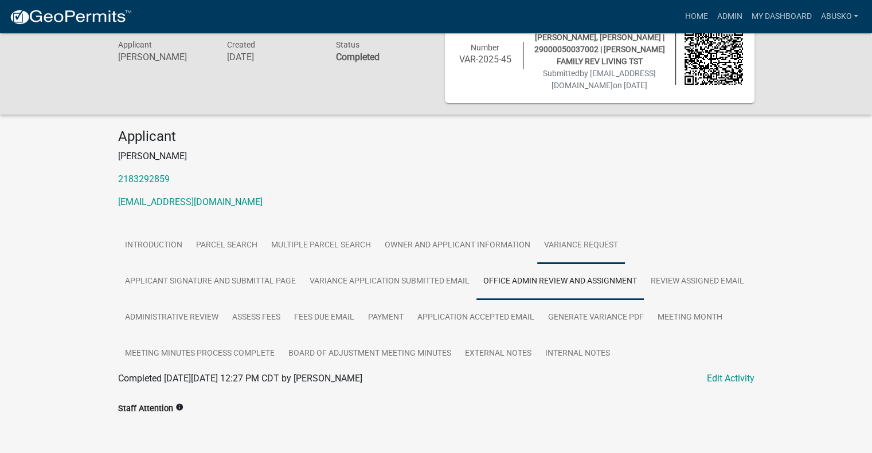
click at [566, 233] on link "Variance Request" at bounding box center [581, 246] width 88 height 37
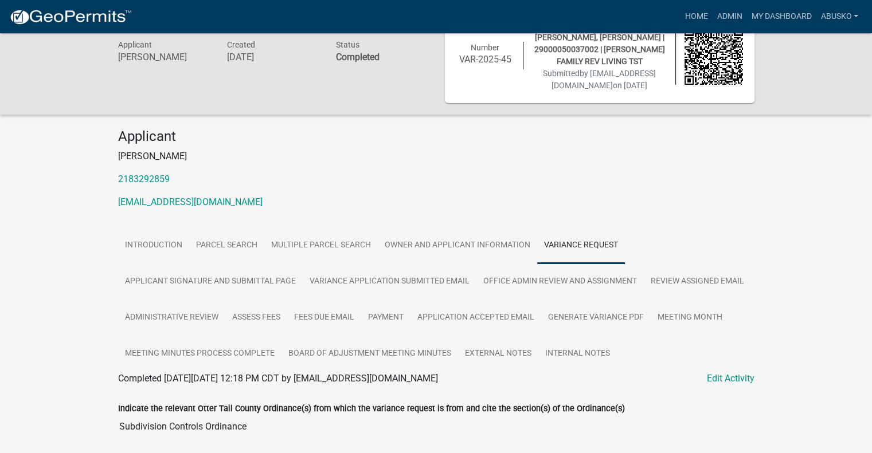
click at [563, 247] on link "Variance Request" at bounding box center [581, 246] width 88 height 37
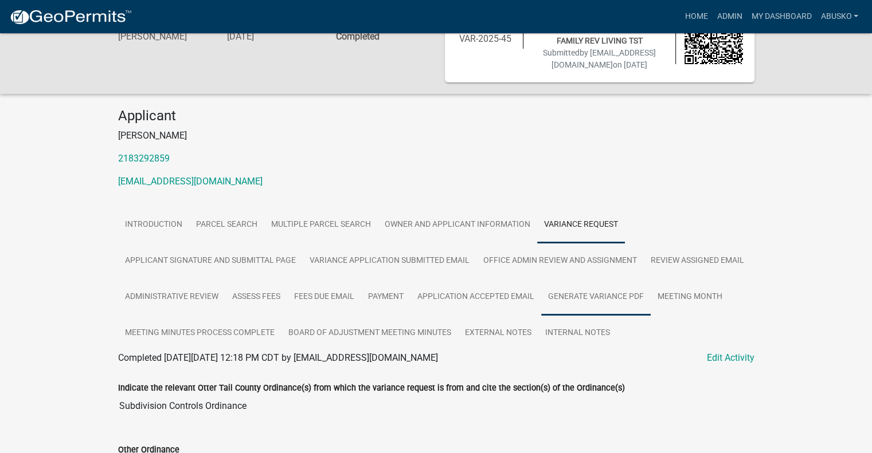
scroll to position [115, 0]
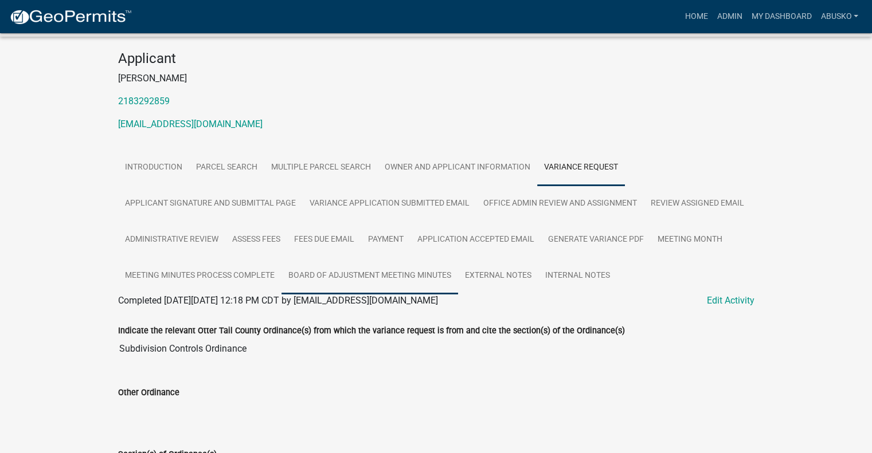
click at [410, 269] on link "Board of Adjustment Meeting Minutes" at bounding box center [369, 276] width 177 height 37
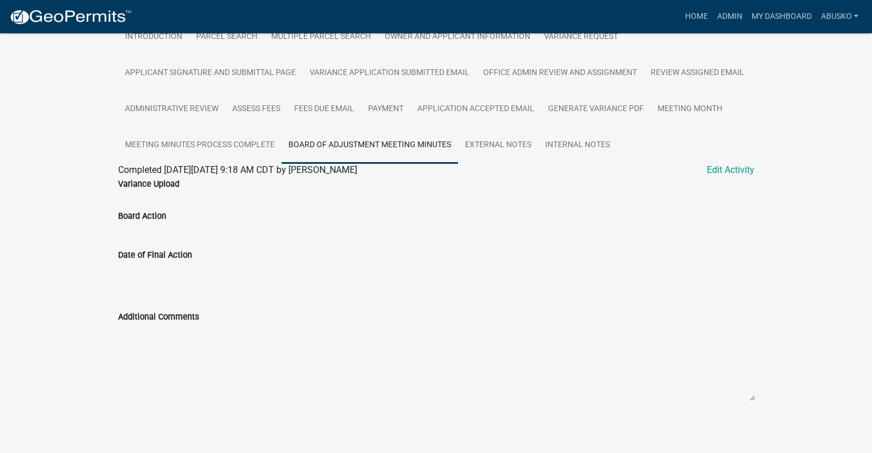
scroll to position [250, 0]
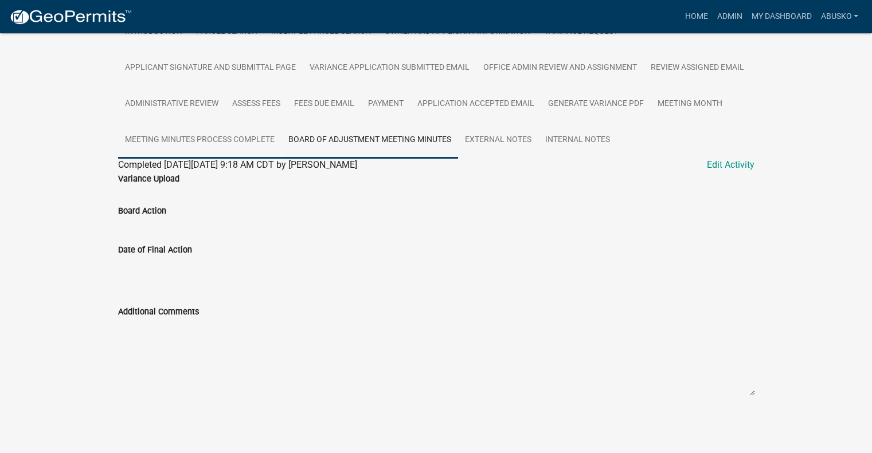
click at [211, 139] on link "Meeting Minutes Process Complete" at bounding box center [199, 140] width 163 height 37
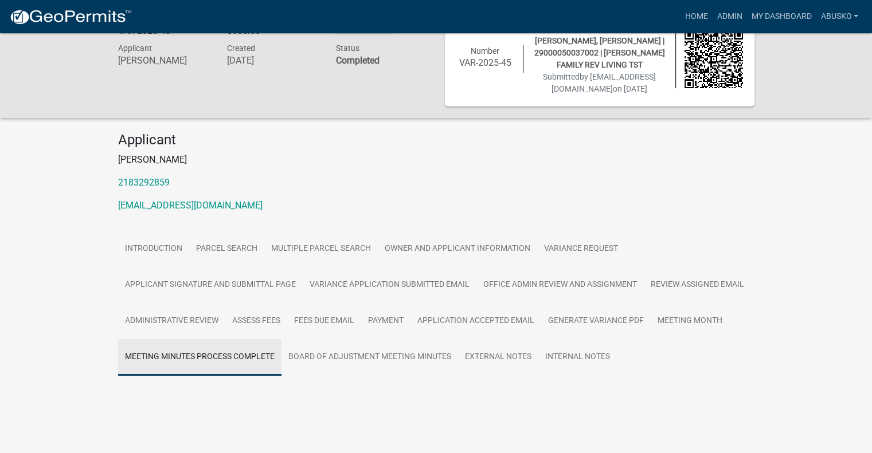
scroll to position [79, 0]
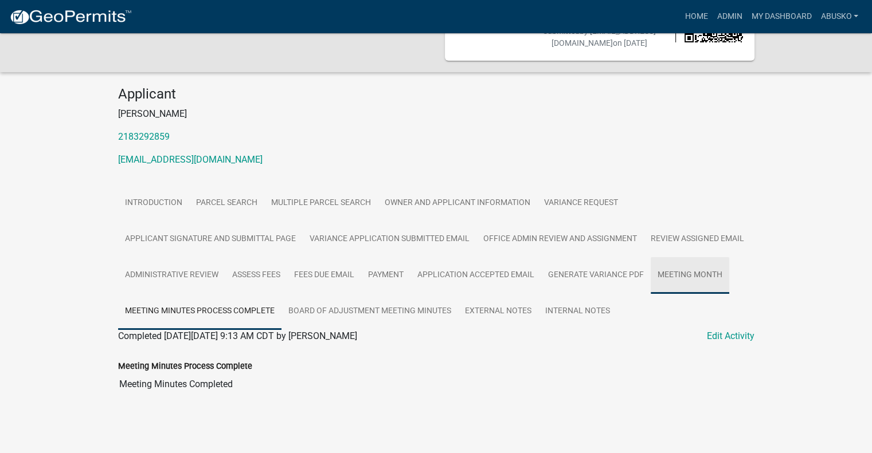
click at [689, 275] on link "Meeting Month" at bounding box center [689, 275] width 79 height 37
click at [234, 312] on link "Meeting Minutes Process Complete" at bounding box center [199, 311] width 163 height 37
click at [339, 304] on link "Board of Adjustment Meeting Minutes" at bounding box center [369, 311] width 177 height 37
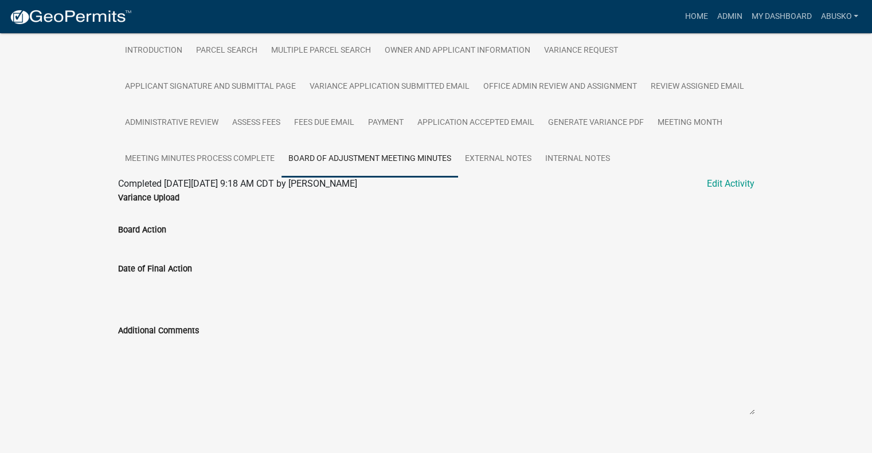
scroll to position [250, 0]
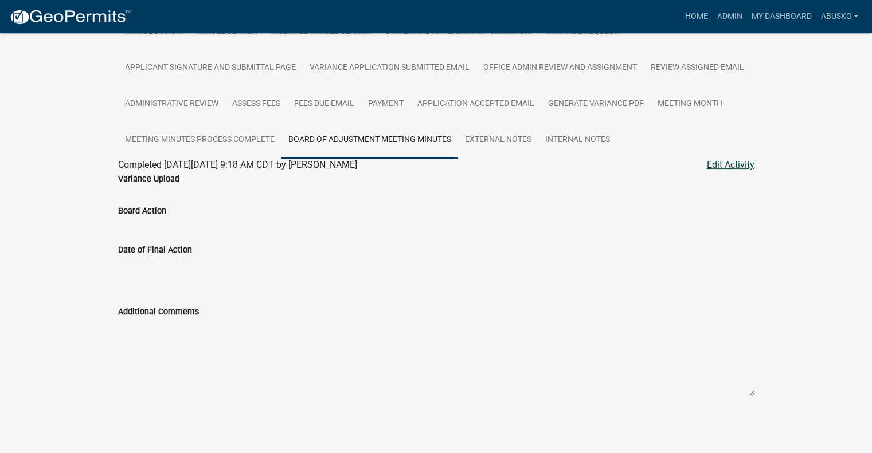
click at [738, 162] on link "Edit Activity" at bounding box center [731, 165] width 48 height 14
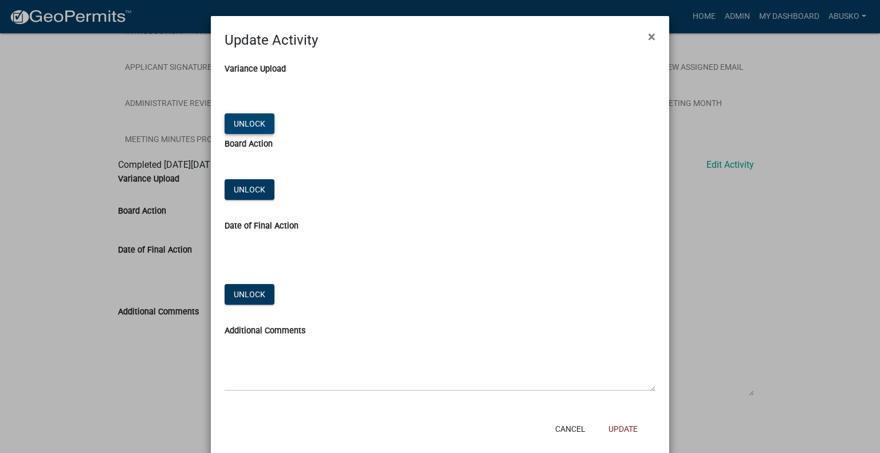
click at [254, 126] on button "Unlock" at bounding box center [250, 123] width 50 height 21
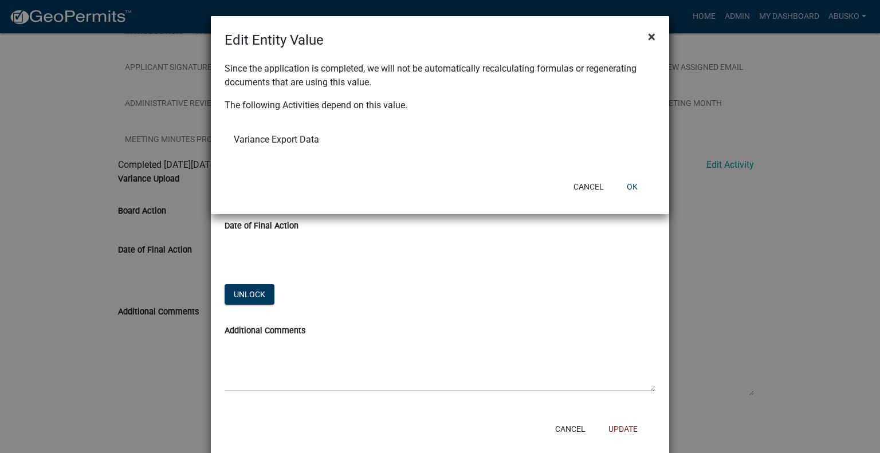
click at [650, 33] on span "×" at bounding box center [651, 37] width 7 height 16
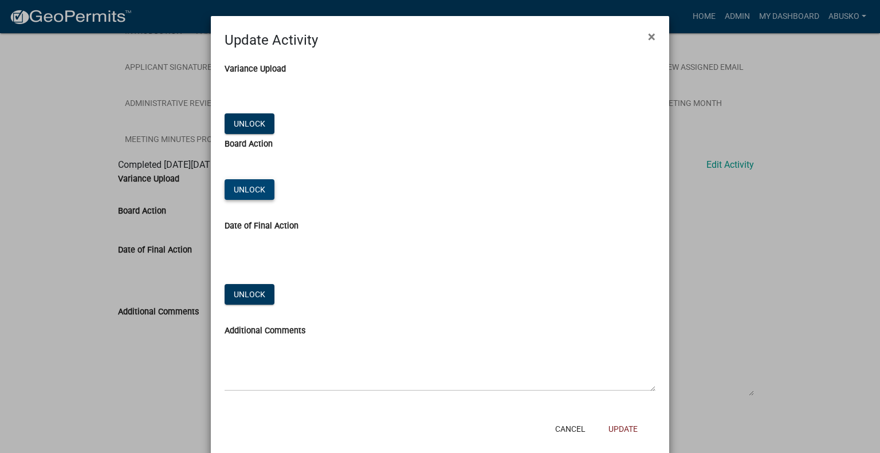
click at [248, 186] on button "Unlock" at bounding box center [250, 189] width 50 height 21
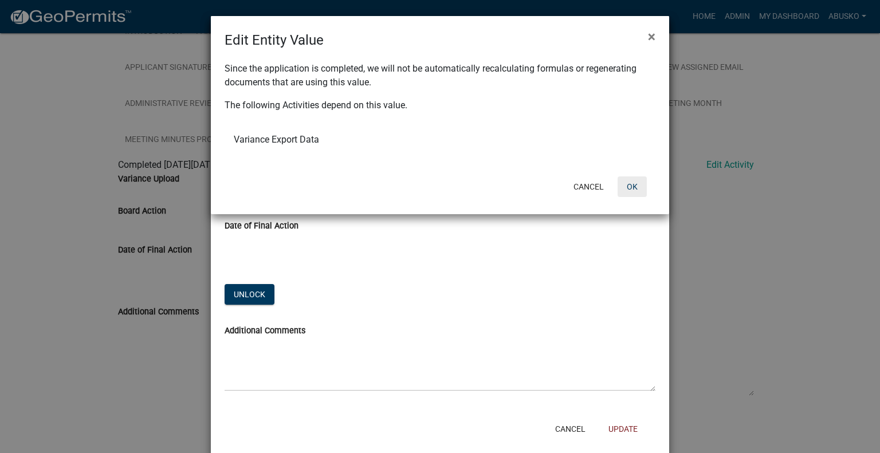
click at [635, 190] on button "OK" at bounding box center [632, 187] width 29 height 21
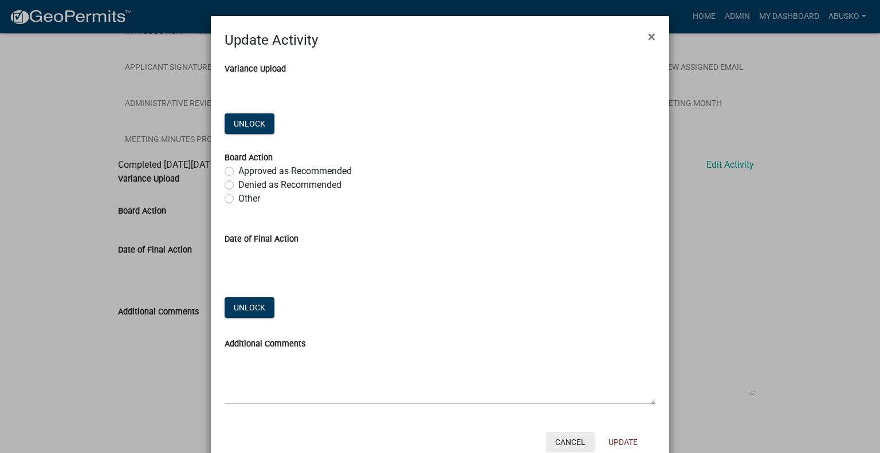
click at [570, 437] on button "Cancel" at bounding box center [570, 442] width 49 height 21
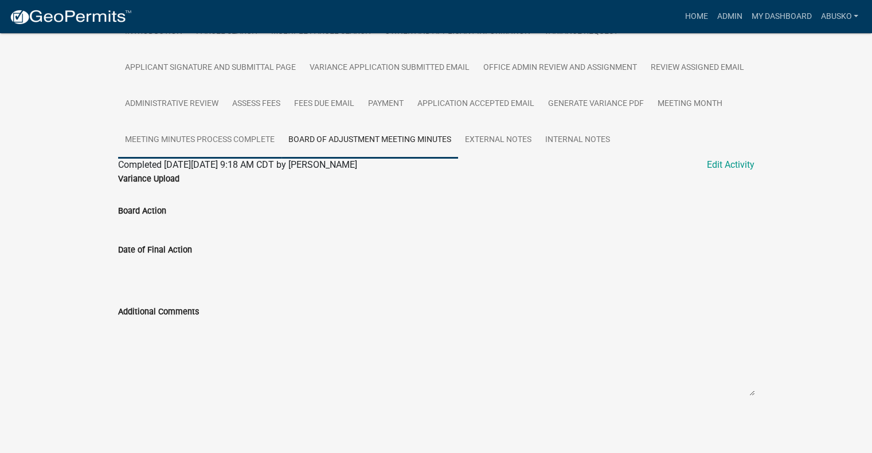
click at [223, 137] on link "Meeting Minutes Process Complete" at bounding box center [199, 140] width 163 height 37
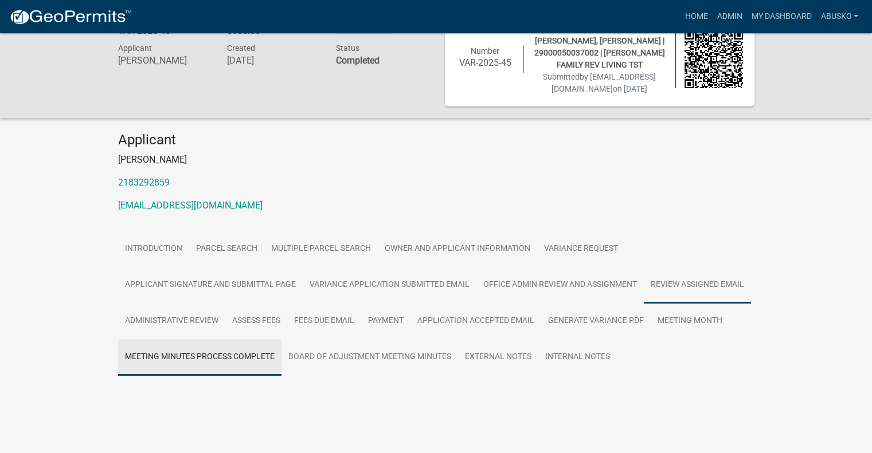
scroll to position [79, 0]
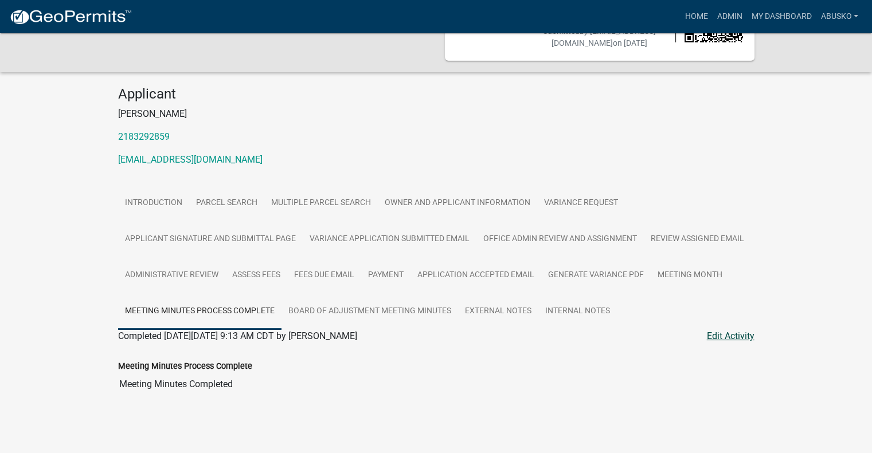
click at [740, 336] on link "Edit Activity" at bounding box center [731, 337] width 48 height 14
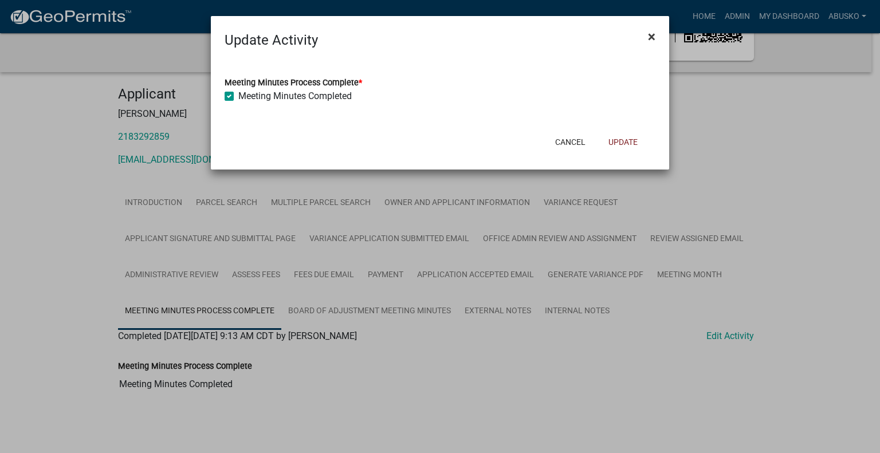
click at [652, 33] on span "×" at bounding box center [651, 37] width 7 height 16
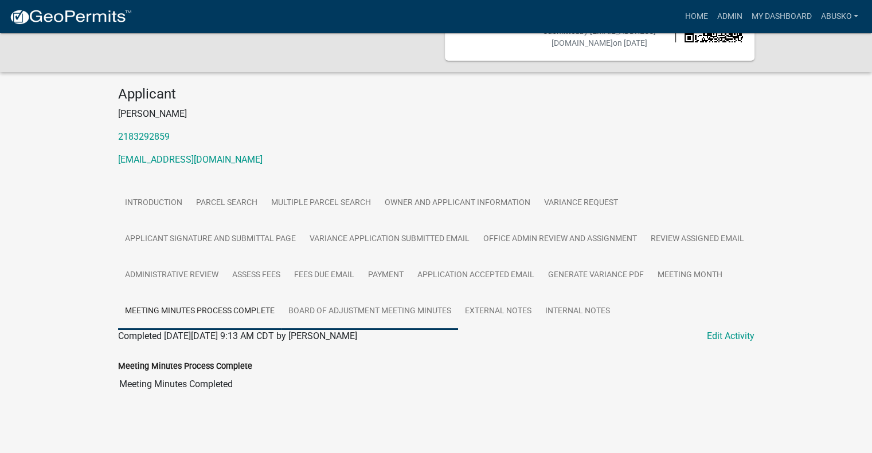
click at [424, 315] on link "Board of Adjustment Meeting Minutes" at bounding box center [369, 311] width 177 height 37
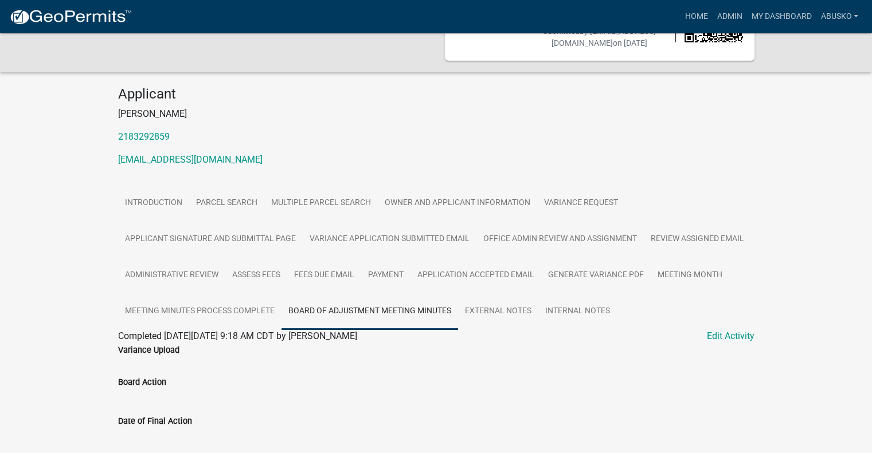
scroll to position [250, 0]
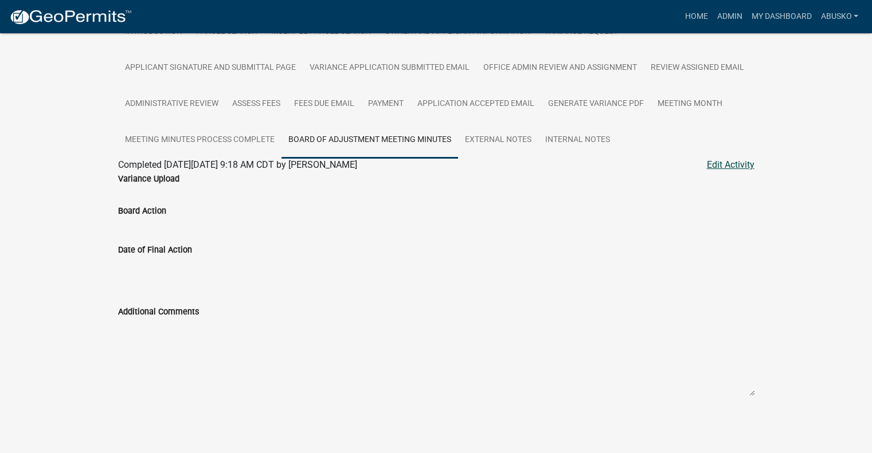
click at [731, 164] on link "Edit Activity" at bounding box center [731, 165] width 48 height 14
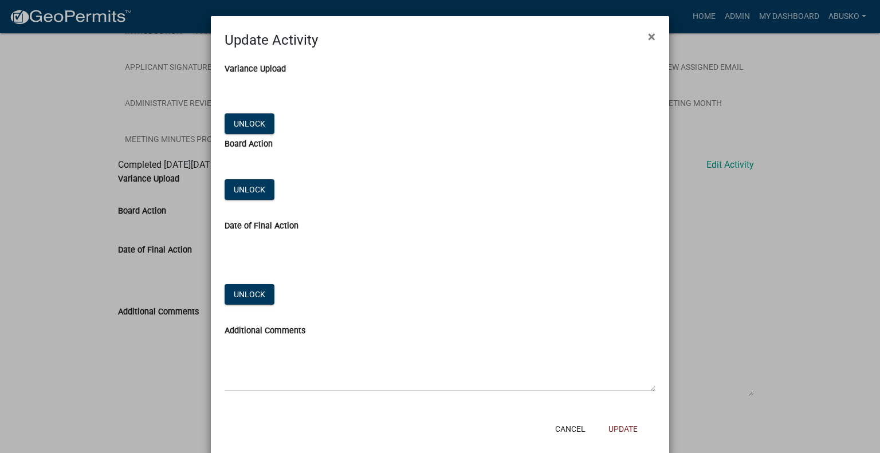
drag, startPoint x: 649, startPoint y: 34, endPoint x: 587, endPoint y: 96, distance: 87.9
click at [649, 34] on span "×" at bounding box center [651, 37] width 7 height 16
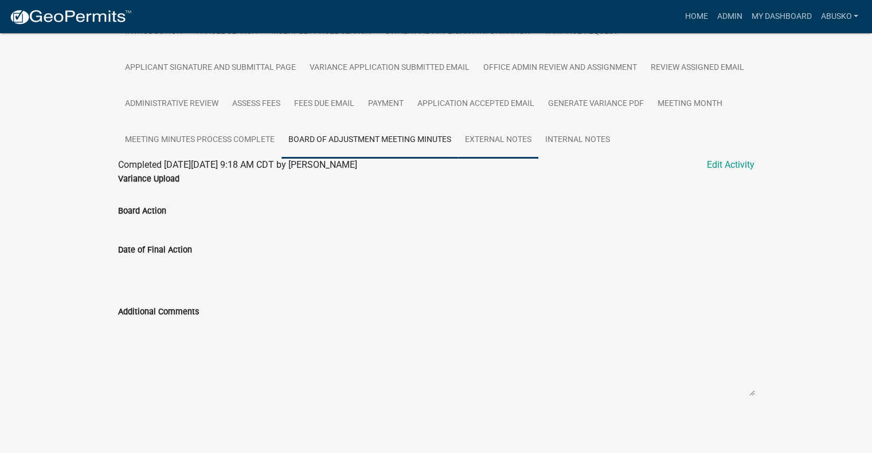
click at [493, 137] on link "External Notes" at bounding box center [498, 140] width 80 height 37
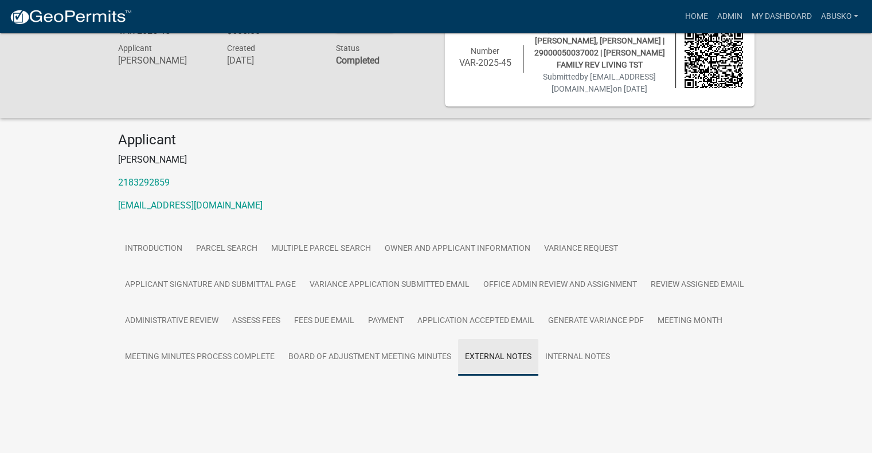
scroll to position [205, 0]
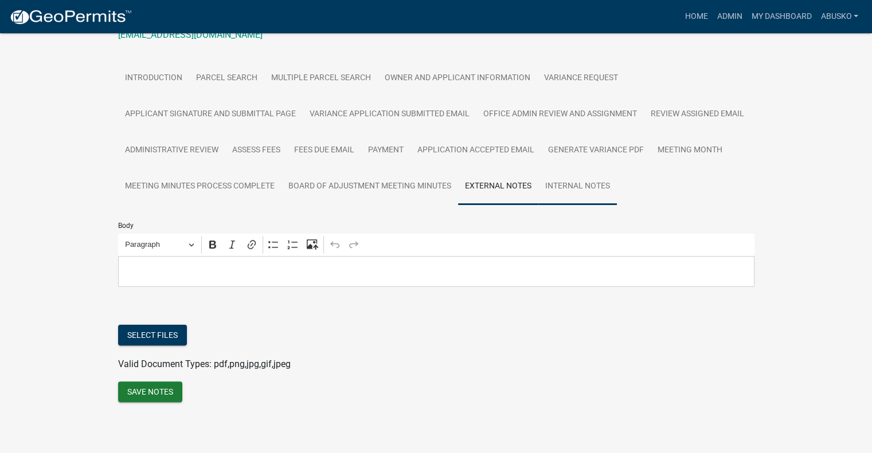
click at [579, 191] on link "Internal Notes" at bounding box center [577, 186] width 79 height 37
click at [501, 185] on link "External Notes" at bounding box center [498, 186] width 80 height 37
click at [381, 184] on link "Board of Adjustment Meeting Minutes" at bounding box center [369, 186] width 177 height 37
